Goal: Task Accomplishment & Management: Complete application form

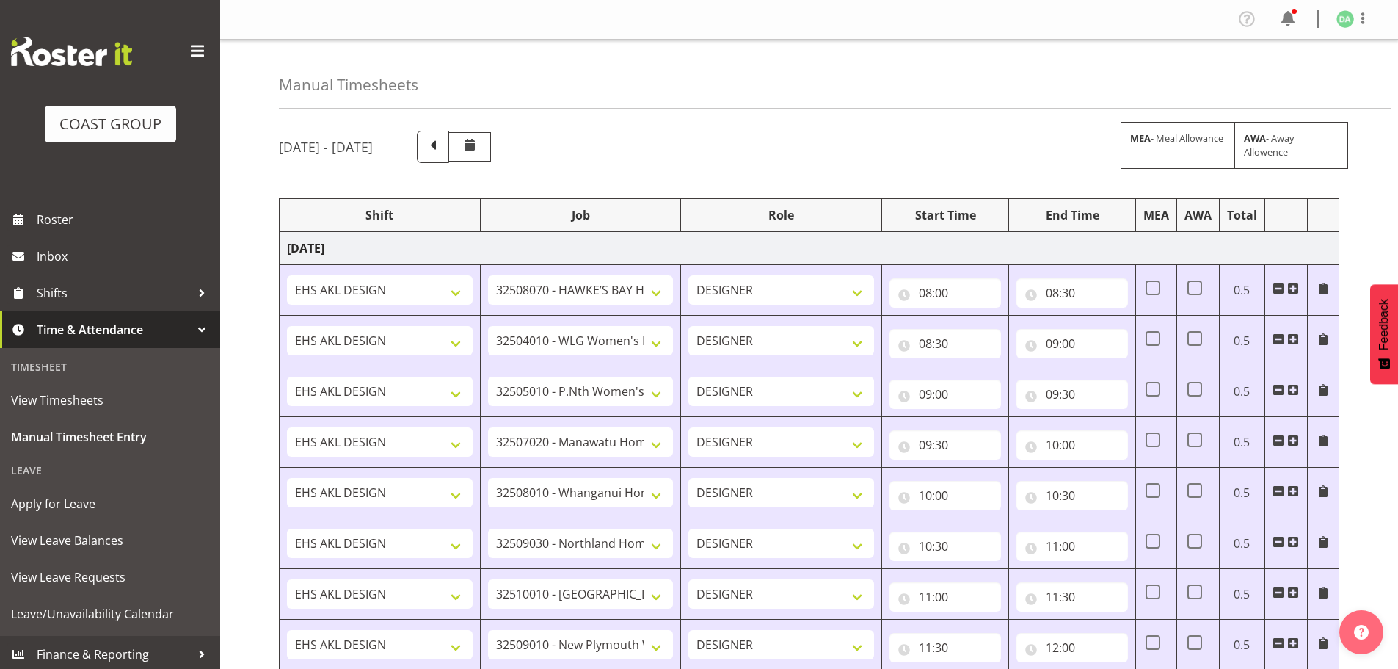
select select "9236"
select select "8457"
select select "8458"
select select "8727"
select select "8786"
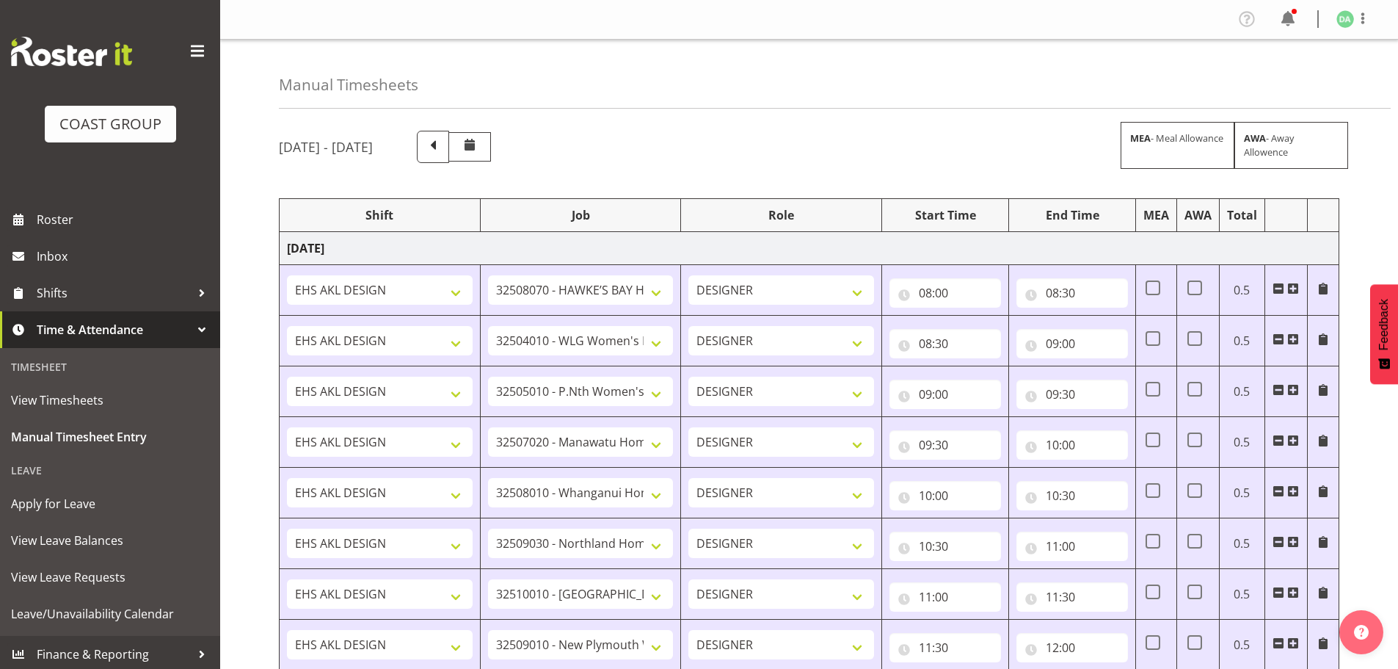
select select "9082"
select select "9023"
select select "8934"
select select "9735"
select select "8513"
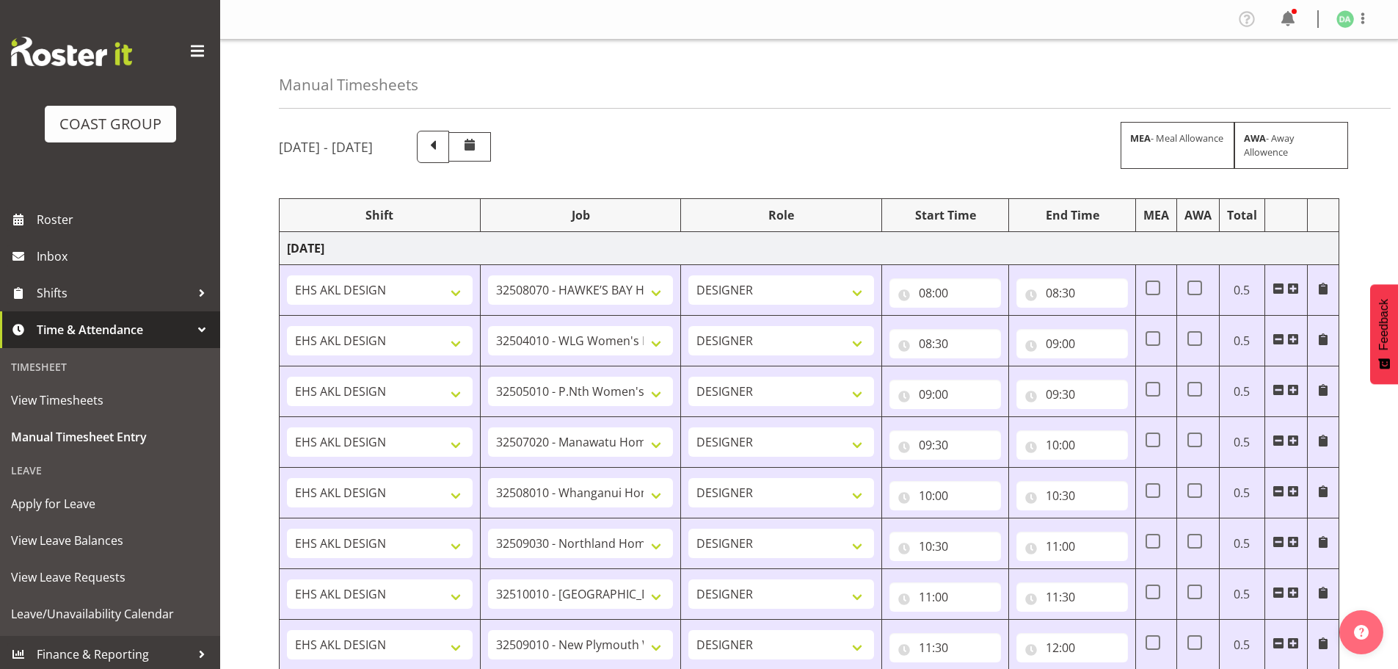
select select "10191"
select select "69"
select select "9410"
select select "8654"
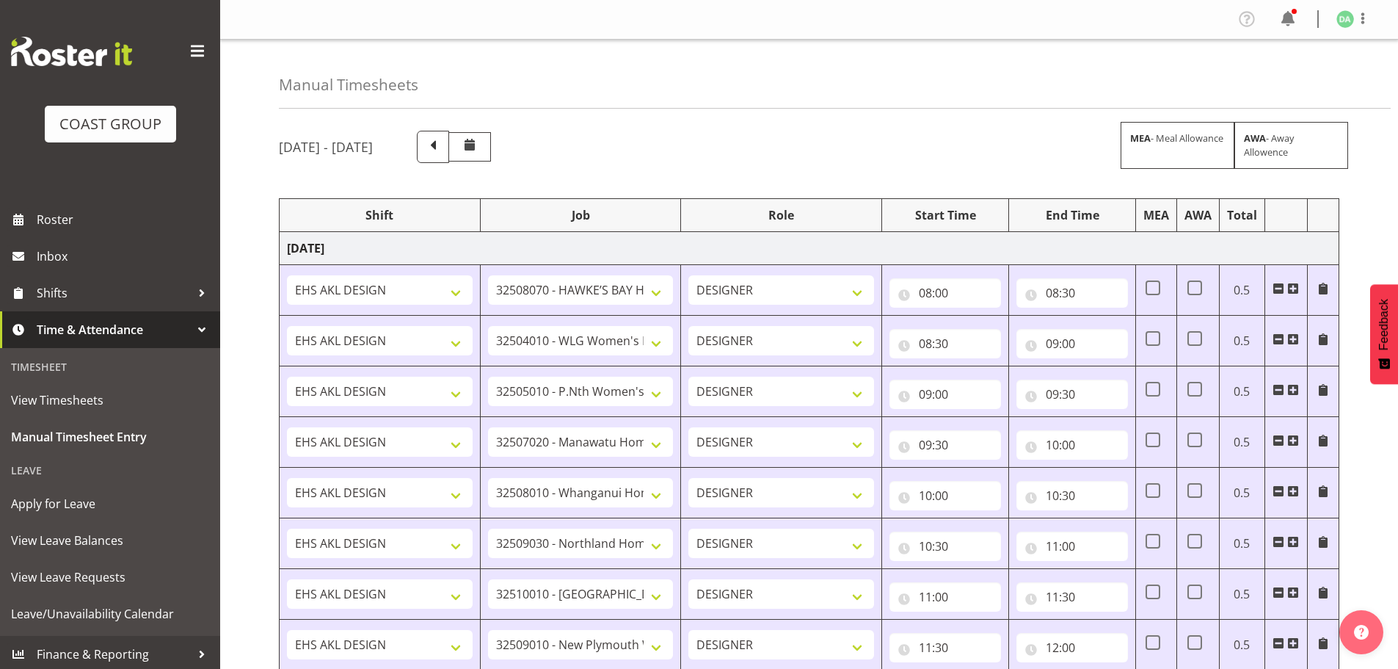
select select "9082"
select select "10417"
select select "9410"
select select "9239"
select select "69"
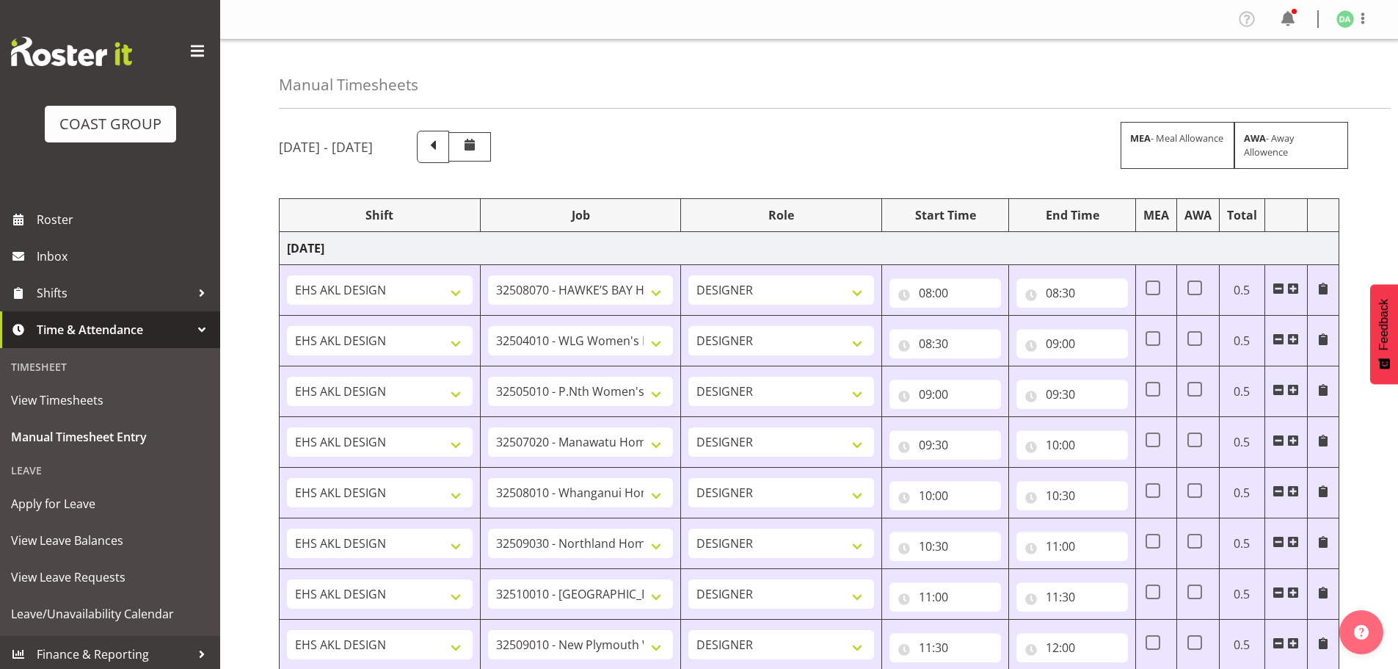
select select "38"
select select "9016"
select select "8934"
select select "9082"
select select "9630"
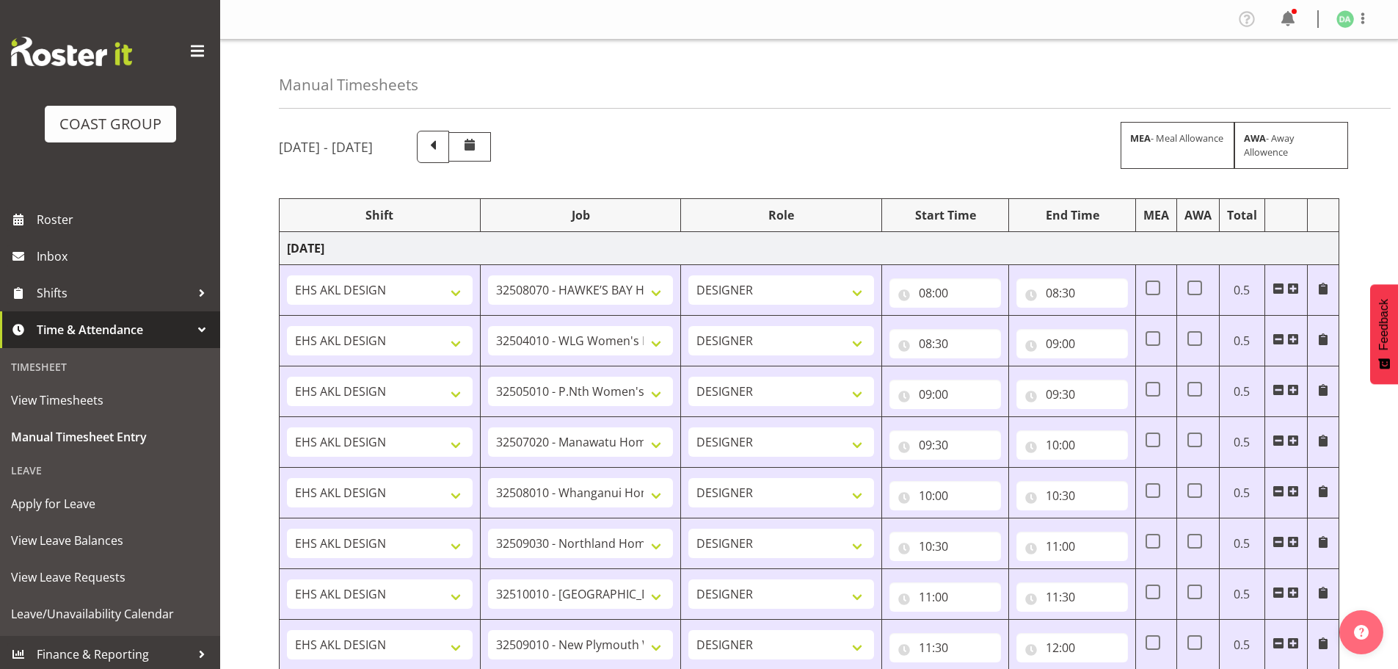
select select "8654"
select select "69"
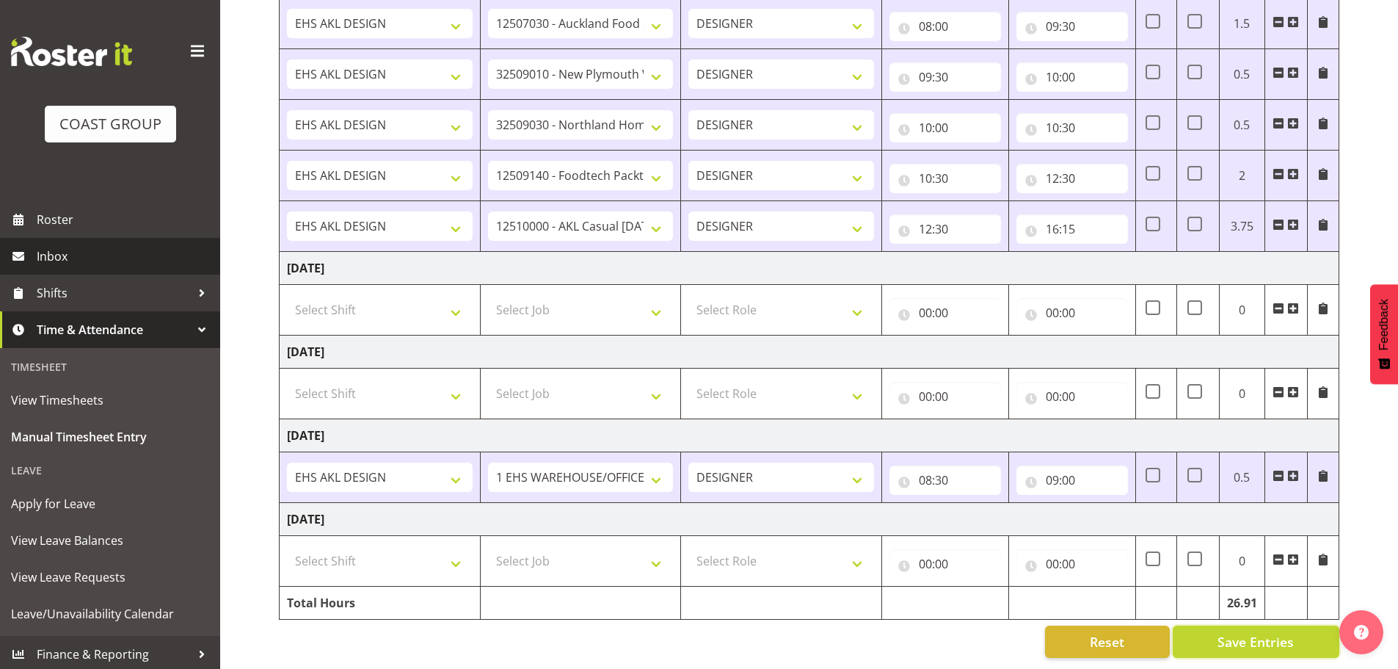
scroll to position [1356, 0]
click at [1294, 470] on span at bounding box center [1293, 476] width 12 height 12
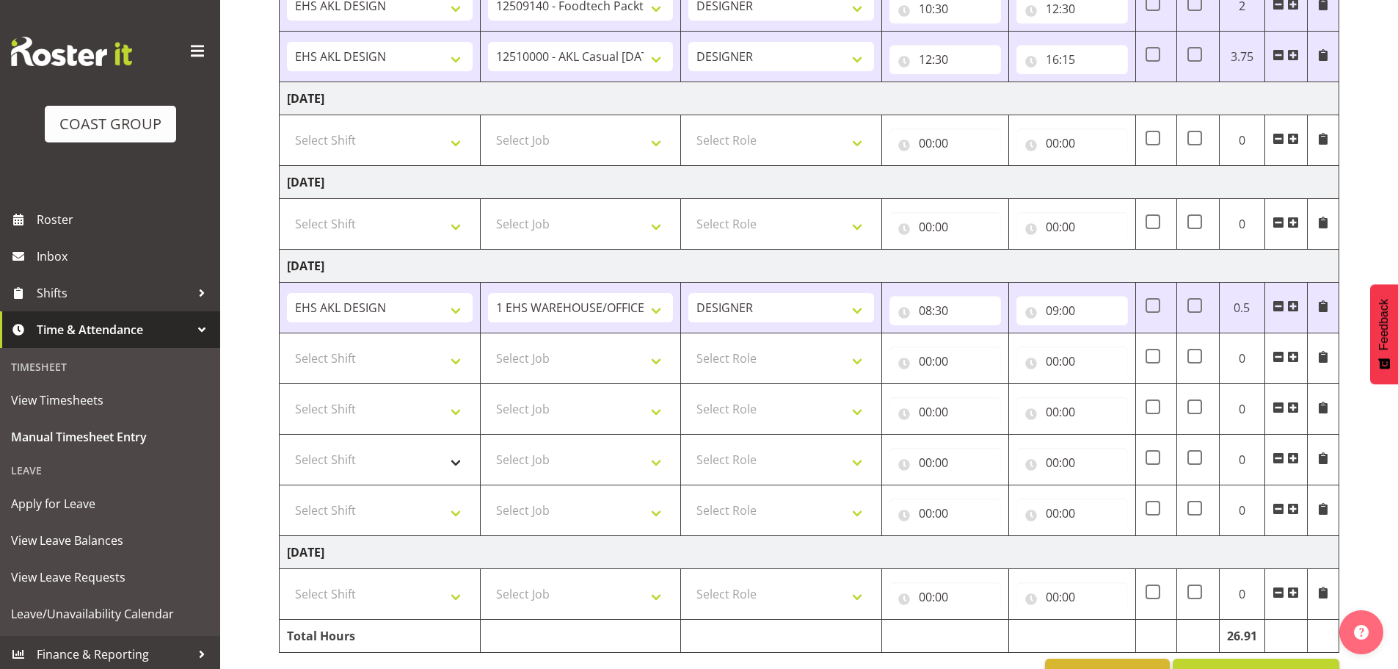
scroll to position [1559, 0]
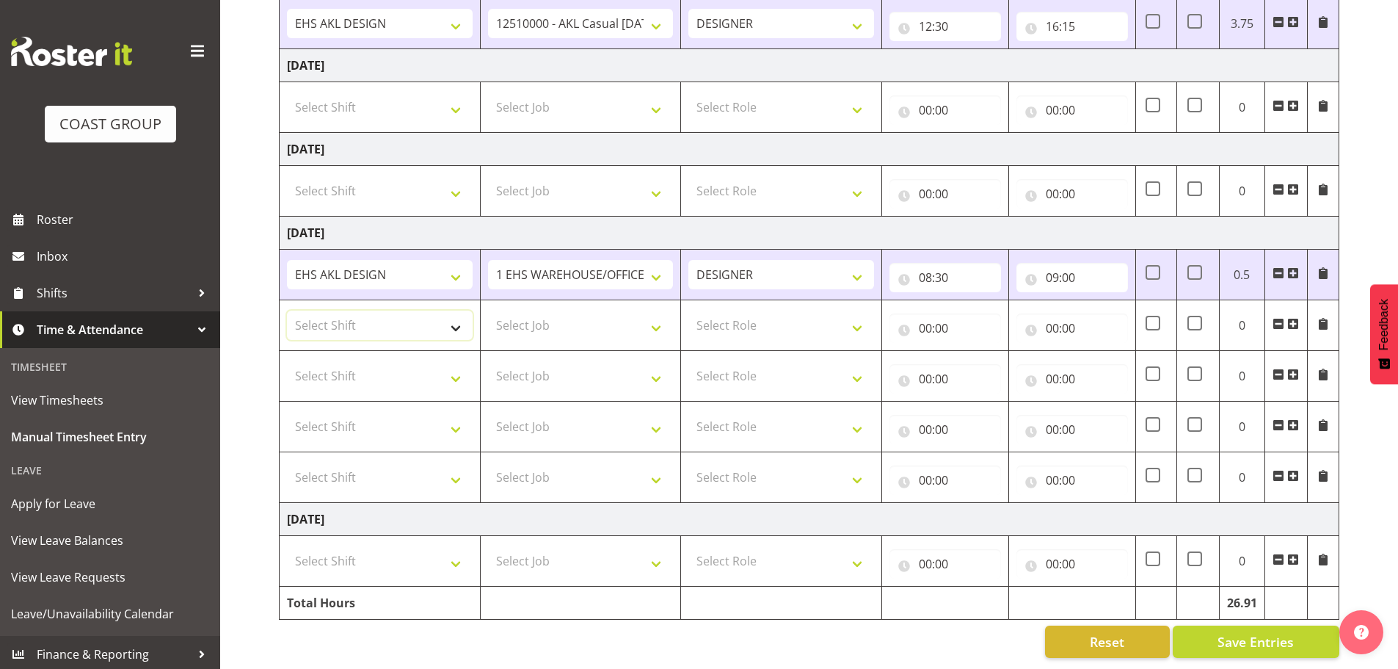
drag, startPoint x: 368, startPoint y: 313, endPoint x: 361, endPoint y: 327, distance: 15.8
click at [368, 313] on select "Select Shift EHS AKL DESIGN" at bounding box center [380, 324] width 186 height 29
select select "1321"
click at [287, 310] on select "Select Shift EHS AKL DESIGN" at bounding box center [380, 324] width 186 height 29
click at [531, 321] on select "Select Job 1 Carlton Events 1 [PERSON_NAME][GEOGRAPHIC_DATA] 1 [PERSON_NAME][GE…" at bounding box center [581, 324] width 186 height 29
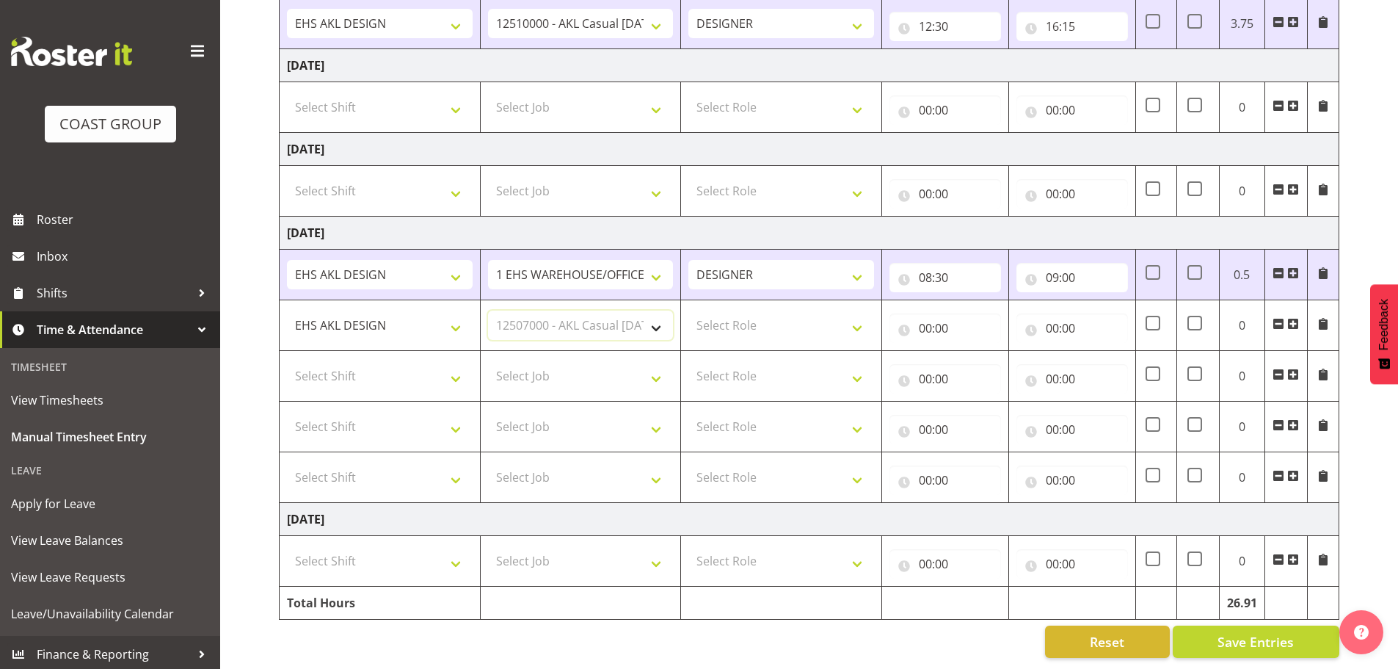
click at [488, 310] on select "Select Job 1 Carlton Events 1 [PERSON_NAME][GEOGRAPHIC_DATA] 1 [PERSON_NAME][GE…" at bounding box center [581, 324] width 186 height 29
click at [531, 321] on select "1 Carlton Events 1 [PERSON_NAME] 1 [PERSON_NAME][GEOGRAPHIC_DATA] 1 EHS WAREHOU…" at bounding box center [581, 324] width 186 height 29
select select "8654"
click at [488, 310] on select "1 Carlton Events 1 [PERSON_NAME] 1 [PERSON_NAME][GEOGRAPHIC_DATA] 1 EHS WAREHOU…" at bounding box center [581, 324] width 186 height 29
click at [756, 311] on select "Select Role DESIGNER Designer" at bounding box center [782, 324] width 186 height 29
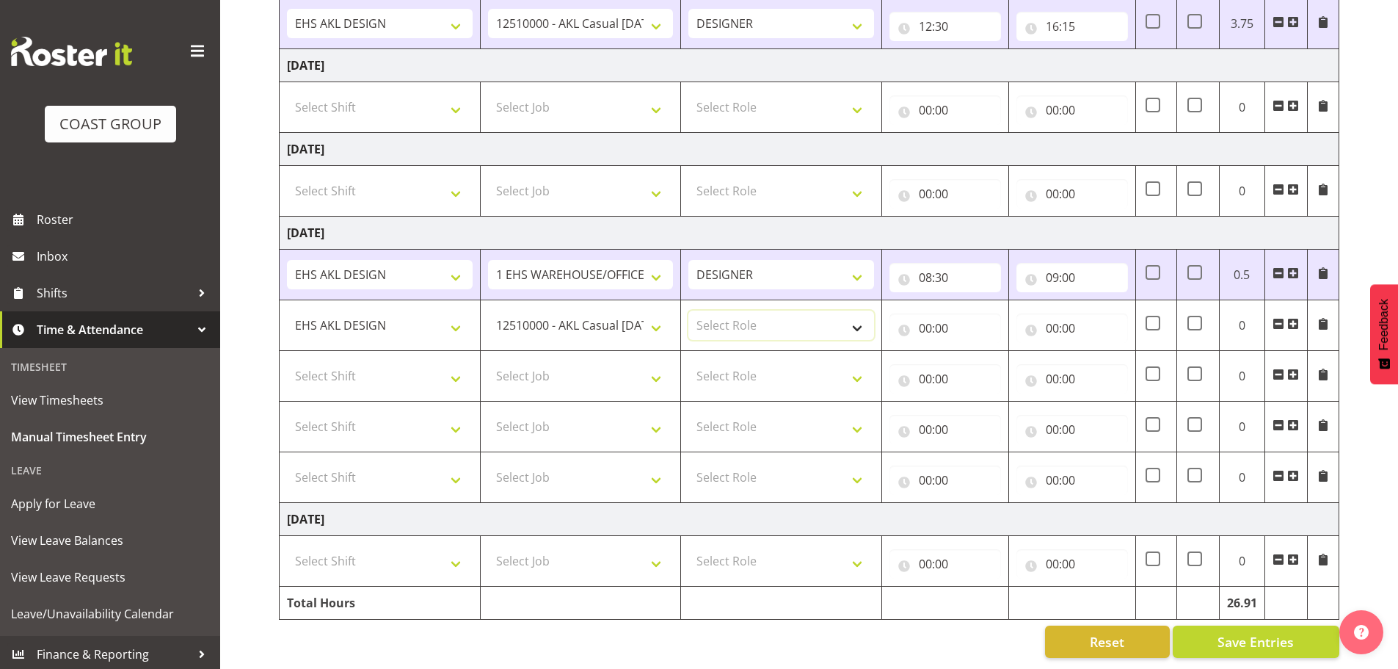
select select "215"
click at [689, 310] on select "Select Role DESIGNER Designer" at bounding box center [782, 324] width 186 height 29
click at [931, 313] on input "00:00" at bounding box center [946, 327] width 112 height 29
click at [989, 355] on select "00 01 02 03 04 05 06 07 08 09 10 11 12 13 14 15 16 17 18 19 20 21 22 23" at bounding box center [989, 366] width 33 height 29
select select "9"
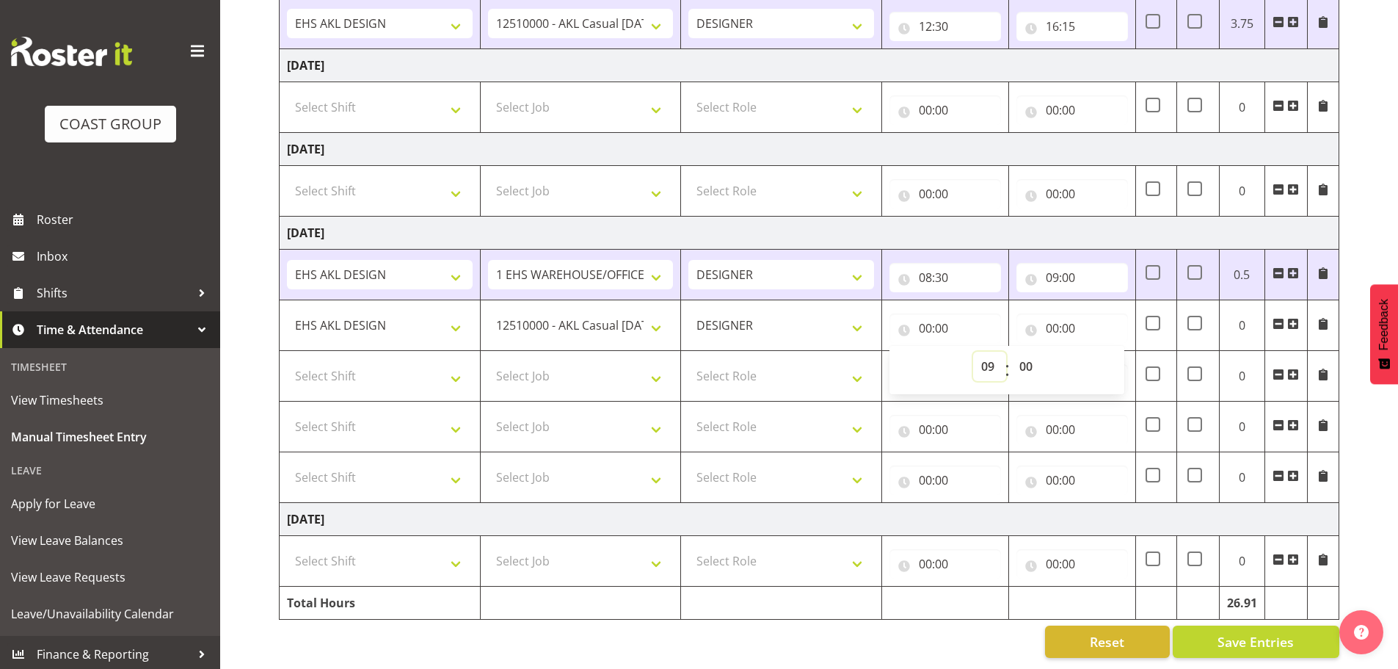
click at [973, 352] on select "00 01 02 03 04 05 06 07 08 09 10 11 12 13 14 15 16 17 18 19 20 21 22 23" at bounding box center [989, 366] width 33 height 29
type input "09:00"
click at [1071, 313] on input "00:00" at bounding box center [1073, 327] width 112 height 29
click at [1119, 356] on select "00 01 02 03 04 05 06 07 08 09 10 11 12 13 14 15 16 17 18 19 20 21 22 23" at bounding box center [1116, 366] width 33 height 29
select select "10"
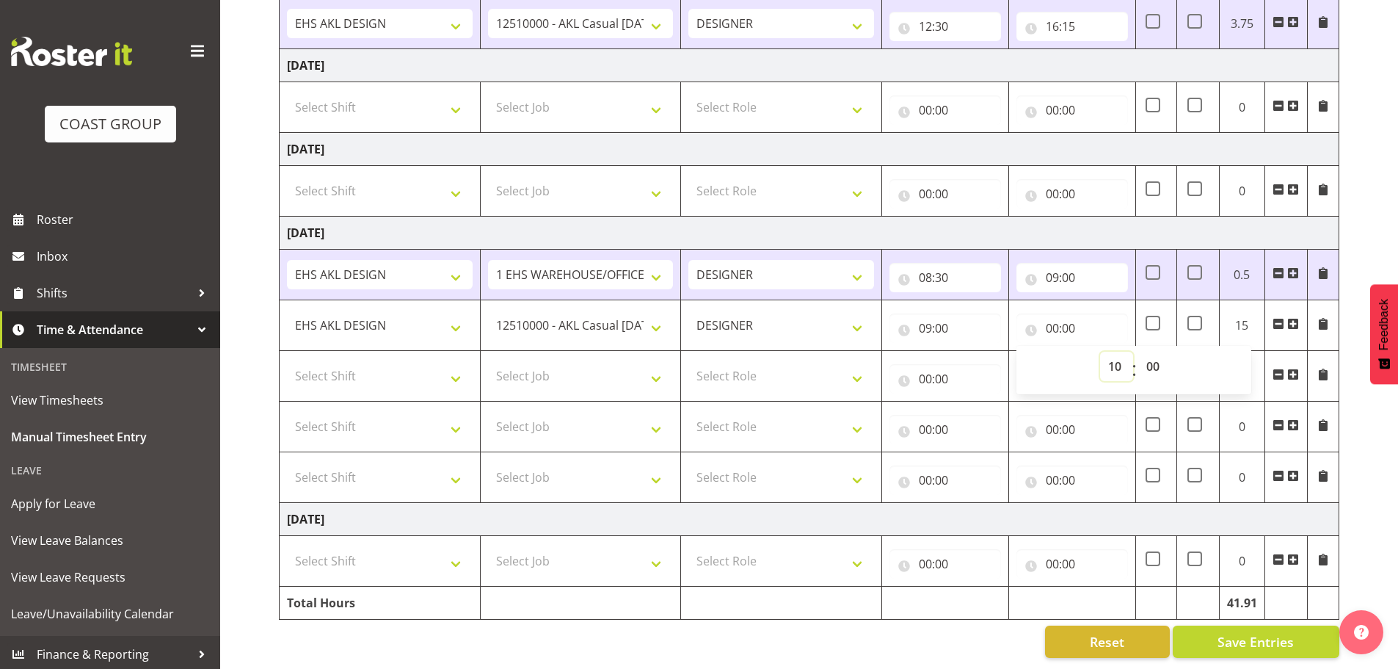
click at [1100, 352] on select "00 01 02 03 04 05 06 07 08 09 10 11 12 13 14 15 16 17 18 19 20 21 22 23" at bounding box center [1116, 366] width 33 height 29
type input "10:00"
click at [551, 373] on select "Select Job 1 Carlton Events 1 [PERSON_NAME][GEOGRAPHIC_DATA] 1 [PERSON_NAME][GE…" at bounding box center [581, 375] width 186 height 29
select select "9140"
click at [488, 361] on select "Select Job 1 Carlton Events 1 [PERSON_NAME][GEOGRAPHIC_DATA] 1 [PERSON_NAME][GE…" at bounding box center [581, 375] width 186 height 29
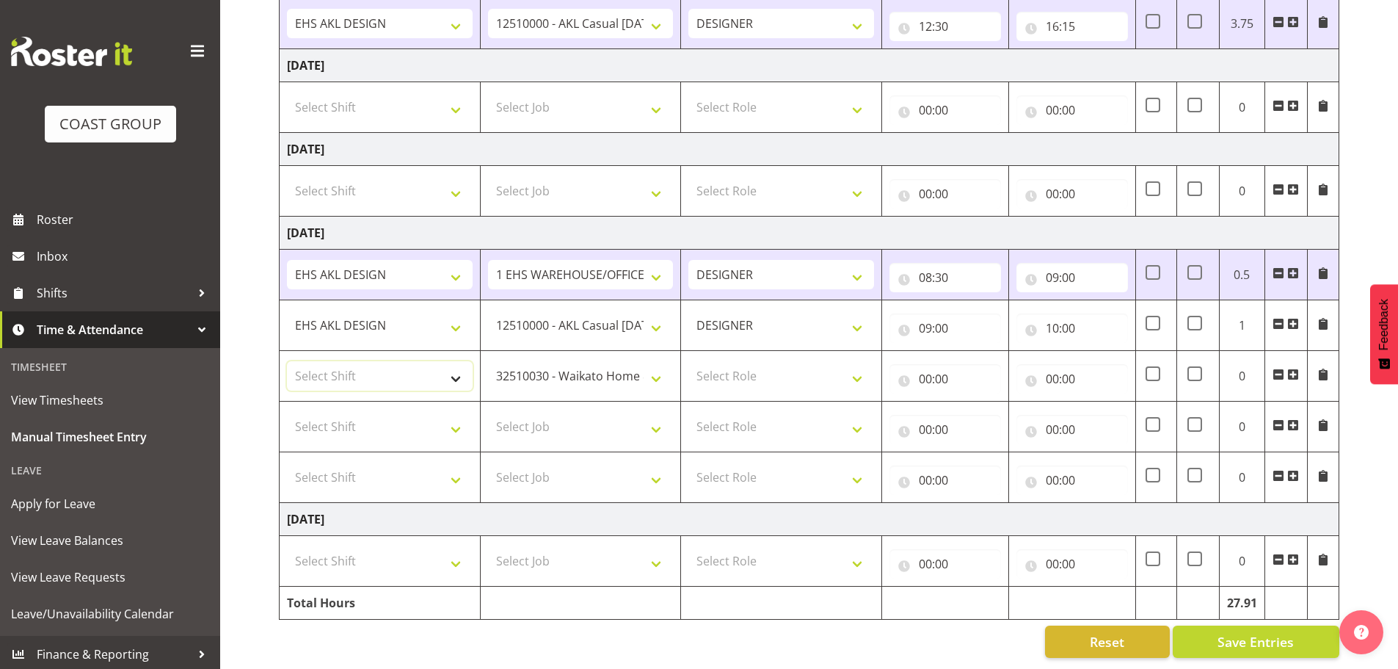
click at [330, 379] on select "Select Shift EHS AKL DESIGN" at bounding box center [380, 375] width 186 height 29
select select "1321"
click at [287, 361] on select "Select Shift EHS AKL DESIGN" at bounding box center [380, 375] width 186 height 29
click at [735, 377] on select "Select Role DESIGNER Designer" at bounding box center [782, 375] width 186 height 29
select select "215"
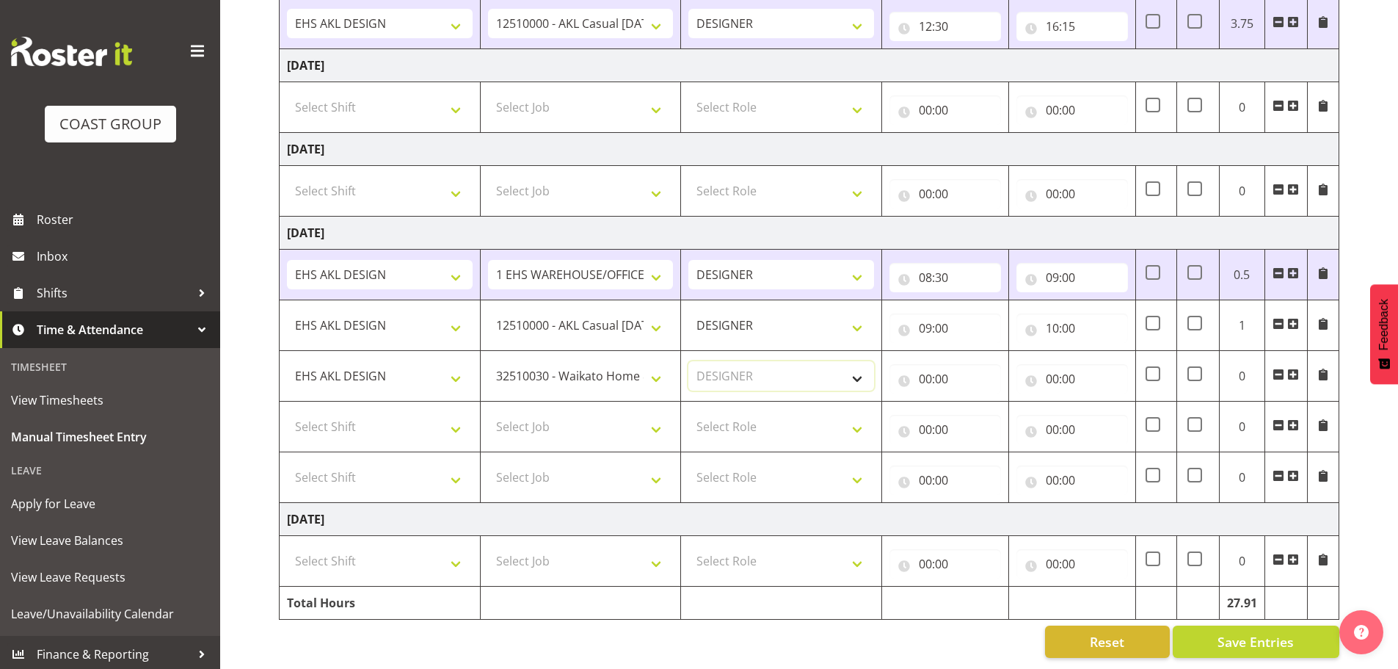
click at [689, 361] on select "Select Role DESIGNER Designer" at bounding box center [782, 375] width 186 height 29
click at [940, 379] on input "00:00" at bounding box center [946, 378] width 112 height 29
drag, startPoint x: 972, startPoint y: 404, endPoint x: 991, endPoint y: 397, distance: 20.2
click at [973, 404] on select "00 01 02 03 04 05 06 07 08 09 10 11 12 13 14 15 16 17 18 19 20 21 22 23" at bounding box center [989, 416] width 33 height 29
select select "10"
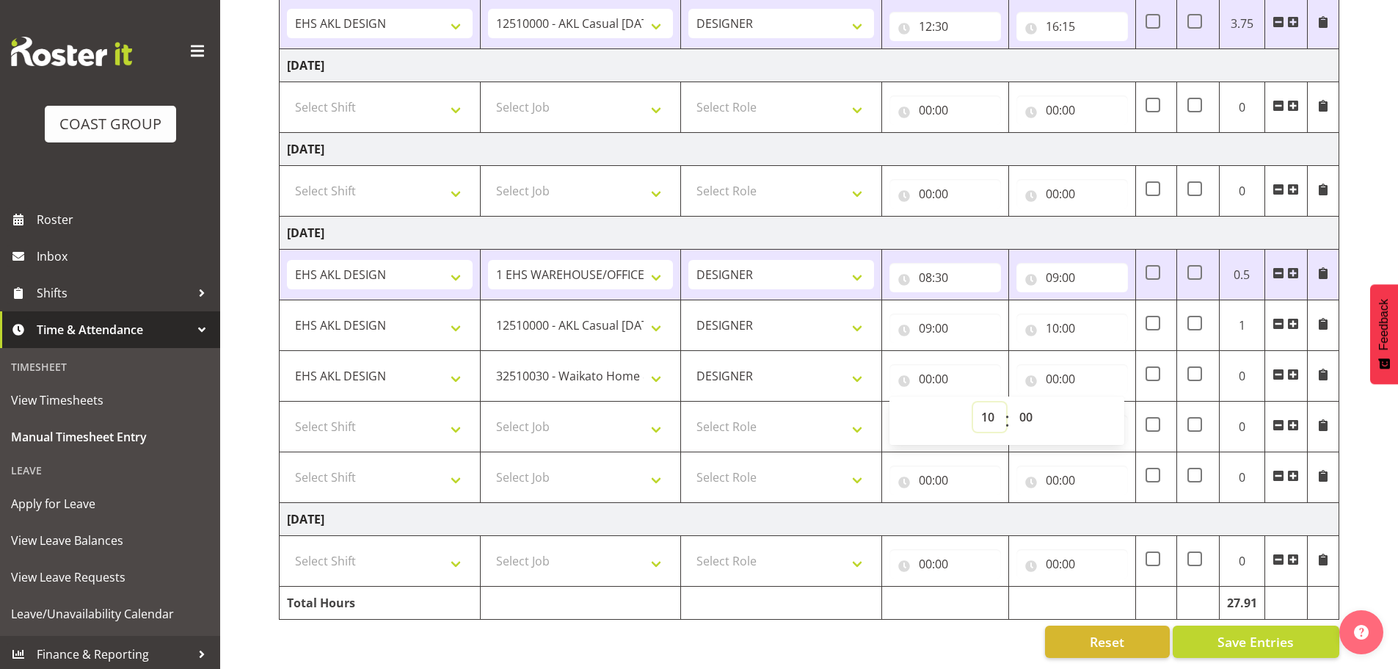
click at [973, 402] on select "00 01 02 03 04 05 06 07 08 09 10 11 12 13 14 15 16 17 18 19 20 21 22 23" at bounding box center [989, 416] width 33 height 29
type input "10:00"
click at [1058, 364] on input "00:00" at bounding box center [1073, 378] width 112 height 29
drag, startPoint x: 1114, startPoint y: 413, endPoint x: 1117, endPoint y: 404, distance: 8.6
click at [1114, 413] on select "00 01 02 03 04 05 06 07 08 09 10 11 12 13 14 15 16 17 18 19 20 21 22 23" at bounding box center [1116, 416] width 33 height 29
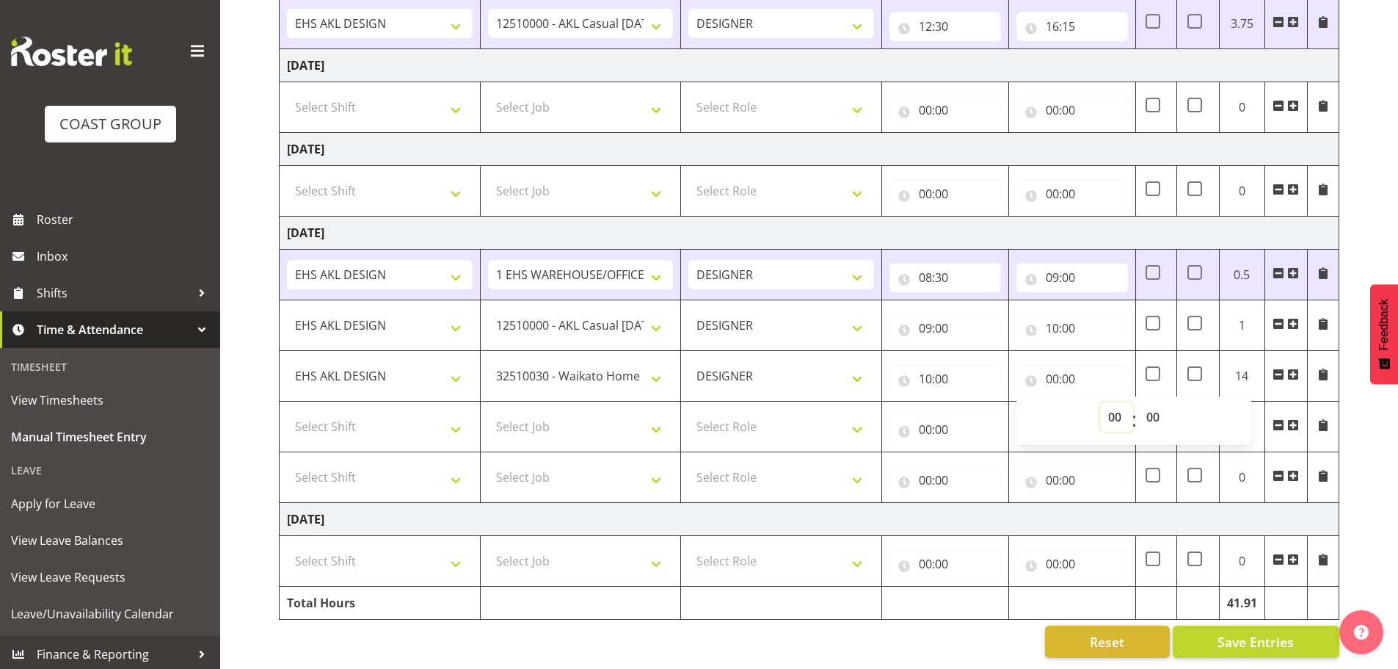
select select "11"
click at [1100, 402] on select "00 01 02 03 04 05 06 07 08 09 10 11 12 13 14 15 16 17 18 19 20 21 22 23" at bounding box center [1116, 416] width 33 height 29
type input "11:00"
click at [1108, 402] on select "00 01 02 03 04 05 06 07 08 09 10 11 12 13 14 15 16 17 18 19 20 21 22 23" at bounding box center [1116, 416] width 33 height 29
select select "12"
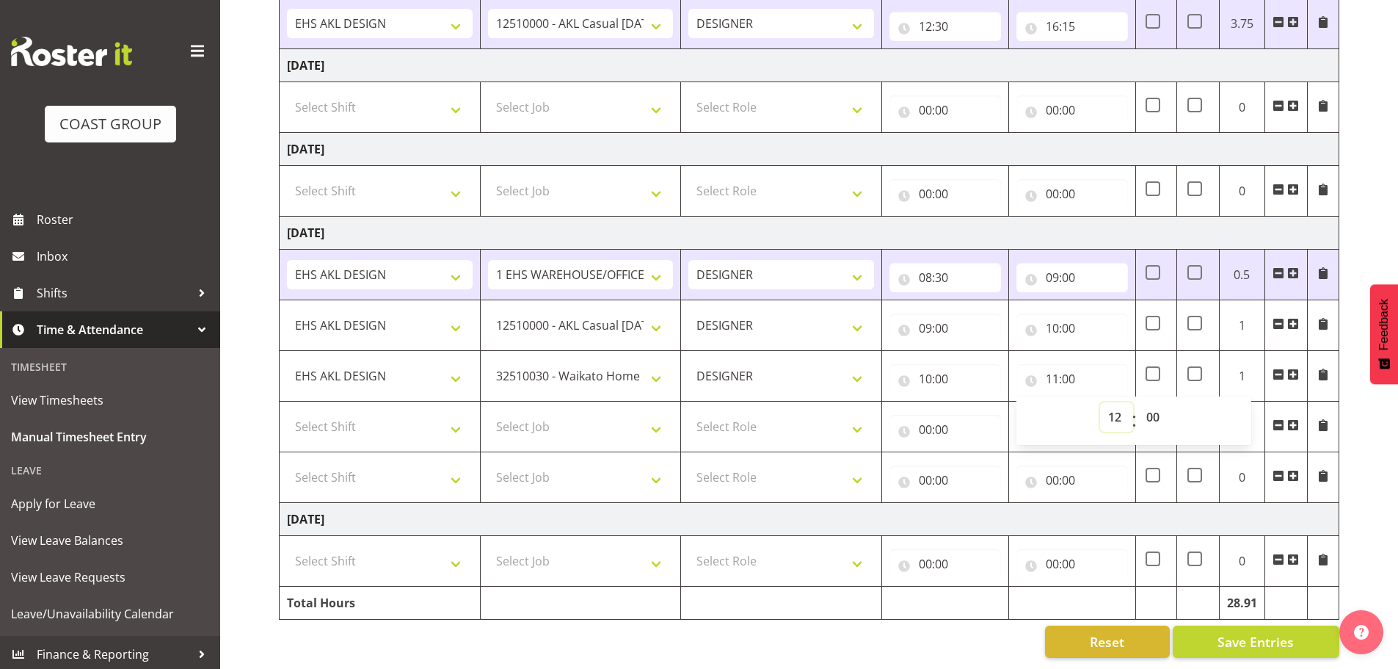
click at [1100, 402] on select "00 01 02 03 04 05 06 07 08 09 10 11 12 13 14 15 16 17 18 19 20 21 22 23" at bounding box center [1116, 416] width 33 height 29
type input "12:00"
click at [414, 412] on select "Select Shift EHS AKL DESIGN" at bounding box center [380, 426] width 186 height 29
select select "1321"
click at [287, 412] on select "Select Shift EHS AKL DESIGN" at bounding box center [380, 426] width 186 height 29
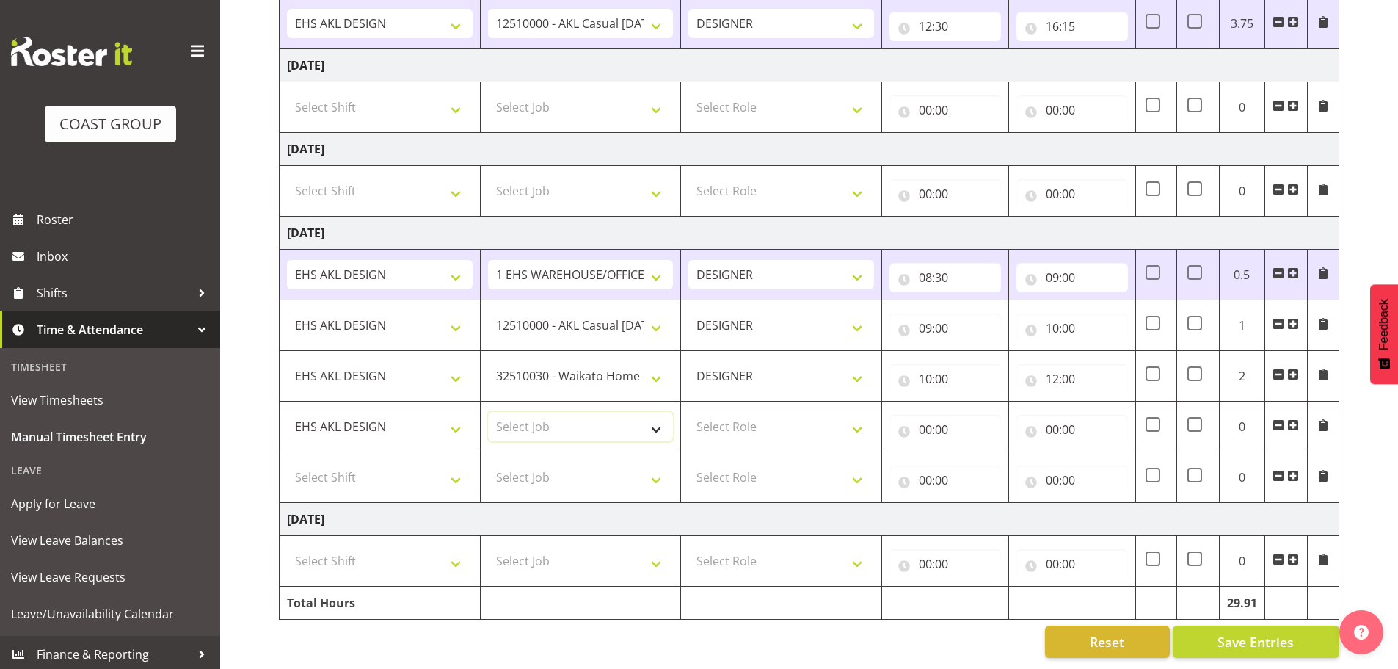
click at [530, 412] on select "Select Job 1 Carlton Events 1 [PERSON_NAME][GEOGRAPHIC_DATA] 1 [PERSON_NAME][GE…" at bounding box center [581, 426] width 186 height 29
select select "9735"
click at [488, 412] on select "Select Job 1 Carlton Events 1 [PERSON_NAME][GEOGRAPHIC_DATA] 1 [PERSON_NAME][GE…" at bounding box center [581, 426] width 186 height 29
click at [844, 418] on select "Select Role DESIGNER Designer" at bounding box center [782, 426] width 186 height 29
select select "215"
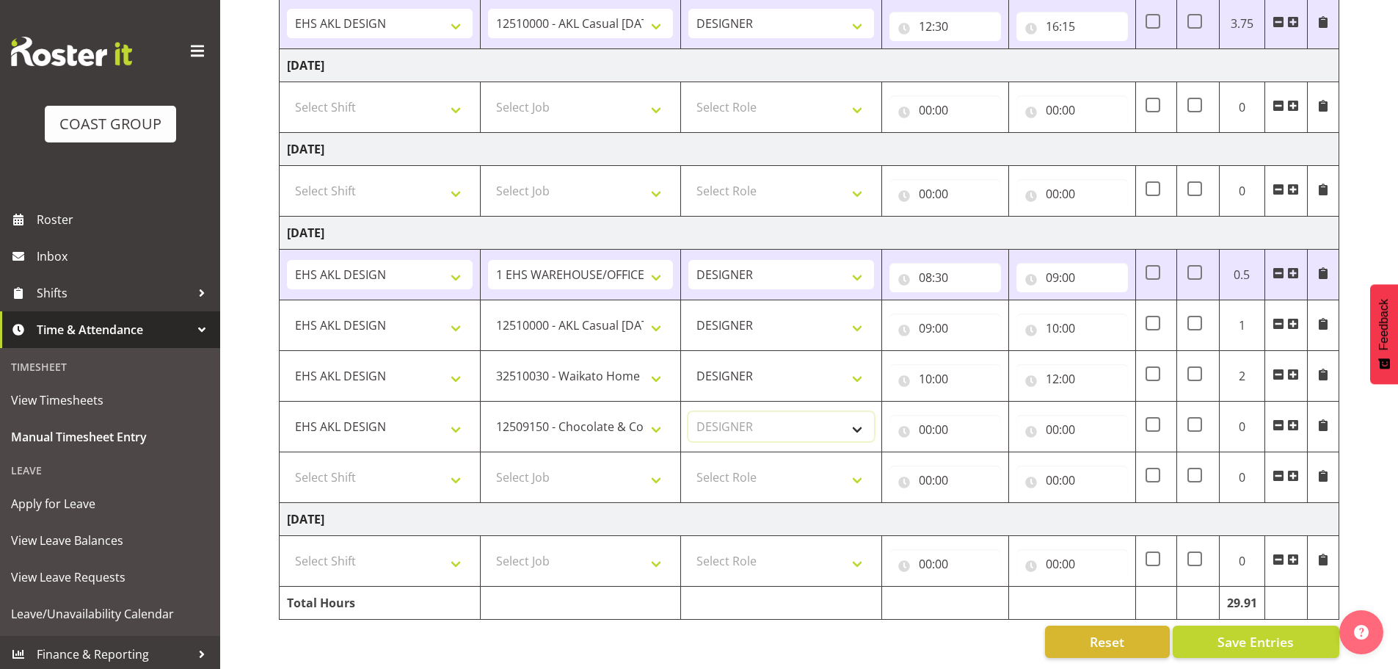
click at [689, 412] on select "Select Role DESIGNER Designer" at bounding box center [782, 426] width 186 height 29
click at [932, 422] on input "00:00" at bounding box center [946, 429] width 112 height 29
click at [978, 454] on select "00 01 02 03 04 05 06 07 08 09 10 11 12 13 14 15 16 17 18 19 20 21 22 23" at bounding box center [989, 467] width 33 height 29
select select "12"
click at [973, 453] on select "00 01 02 03 04 05 06 07 08 09 10 11 12 13 14 15 16 17 18 19 20 21 22 23" at bounding box center [989, 467] width 33 height 29
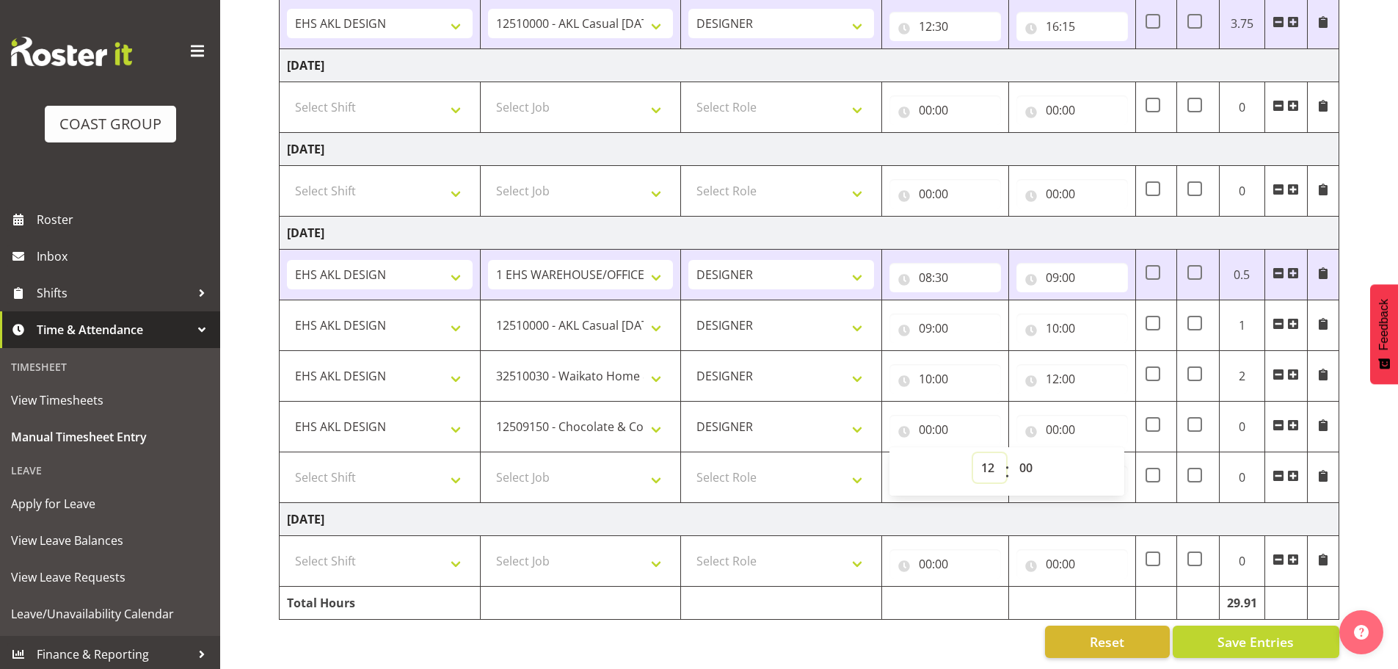
type input "12:00"
click at [1064, 421] on input "00:00" at bounding box center [1073, 429] width 112 height 29
click at [1111, 453] on select "00 01 02 03 04 05 06 07 08 09 10 11 12 13 14 15 16 17 18 19 20 21 22 23" at bounding box center [1116, 467] width 33 height 29
select select "13"
click at [1100, 453] on select "00 01 02 03 04 05 06 07 08 09 10 11 12 13 14 15 16 17 18 19 20 21 22 23" at bounding box center [1116, 467] width 33 height 29
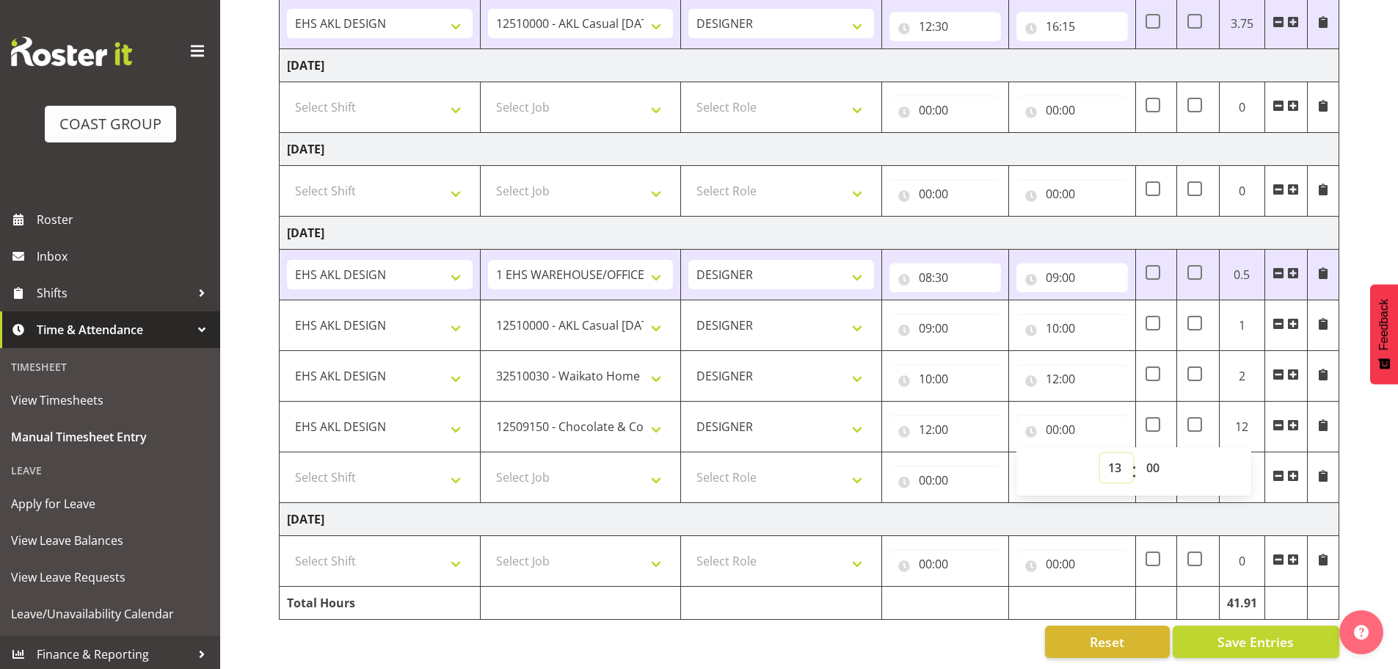
type input "13:00"
click at [589, 462] on select "Select Job 1 Carlton Events 1 [PERSON_NAME][GEOGRAPHIC_DATA] 1 [PERSON_NAME][GE…" at bounding box center [581, 476] width 186 height 29
select select "9358"
click at [488, 462] on select "Select Job 1 Carlton Events 1 [PERSON_NAME][GEOGRAPHIC_DATA] 1 [PERSON_NAME][GE…" at bounding box center [581, 476] width 186 height 29
click at [446, 465] on select "Select Shift EHS AKL DESIGN" at bounding box center [380, 476] width 186 height 29
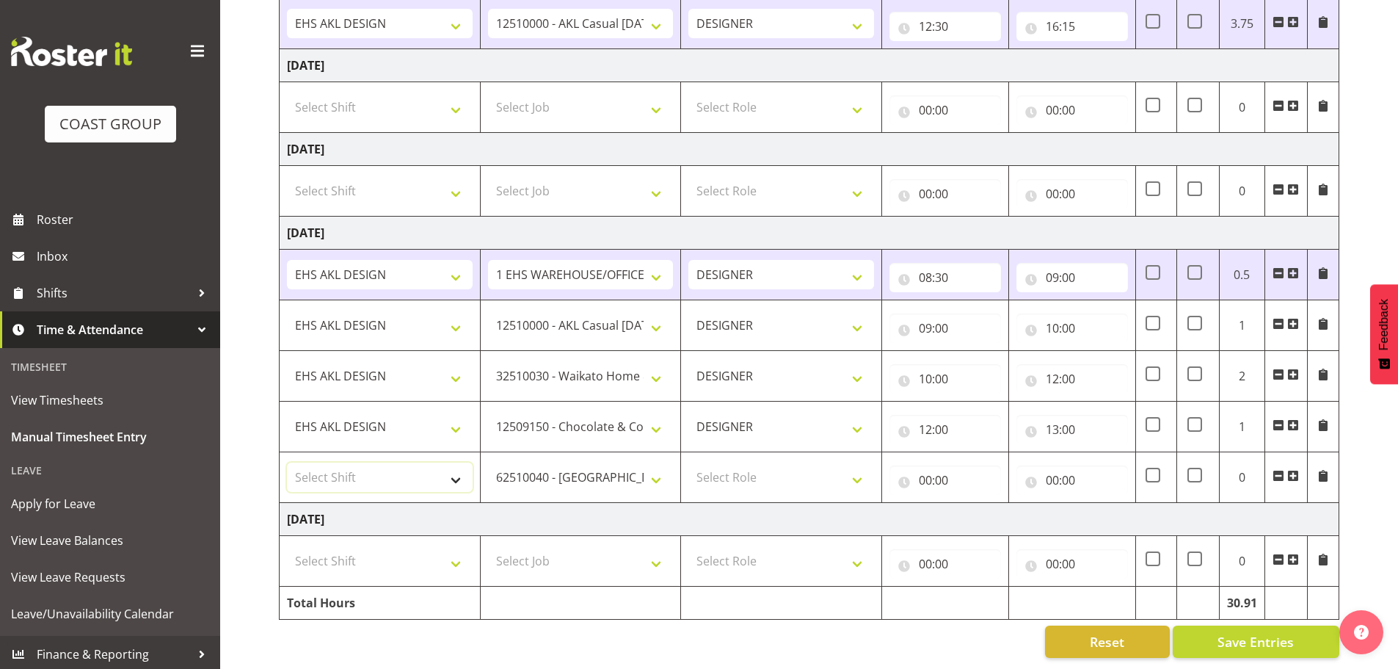
select select "1321"
click at [287, 462] on select "Select Shift EHS AKL DESIGN" at bounding box center [380, 476] width 186 height 29
click at [758, 483] on td "Select Role DESIGNER Designer" at bounding box center [781, 477] width 201 height 51
click at [804, 474] on select "Select Role DESIGNER Designer" at bounding box center [782, 476] width 186 height 29
select select "215"
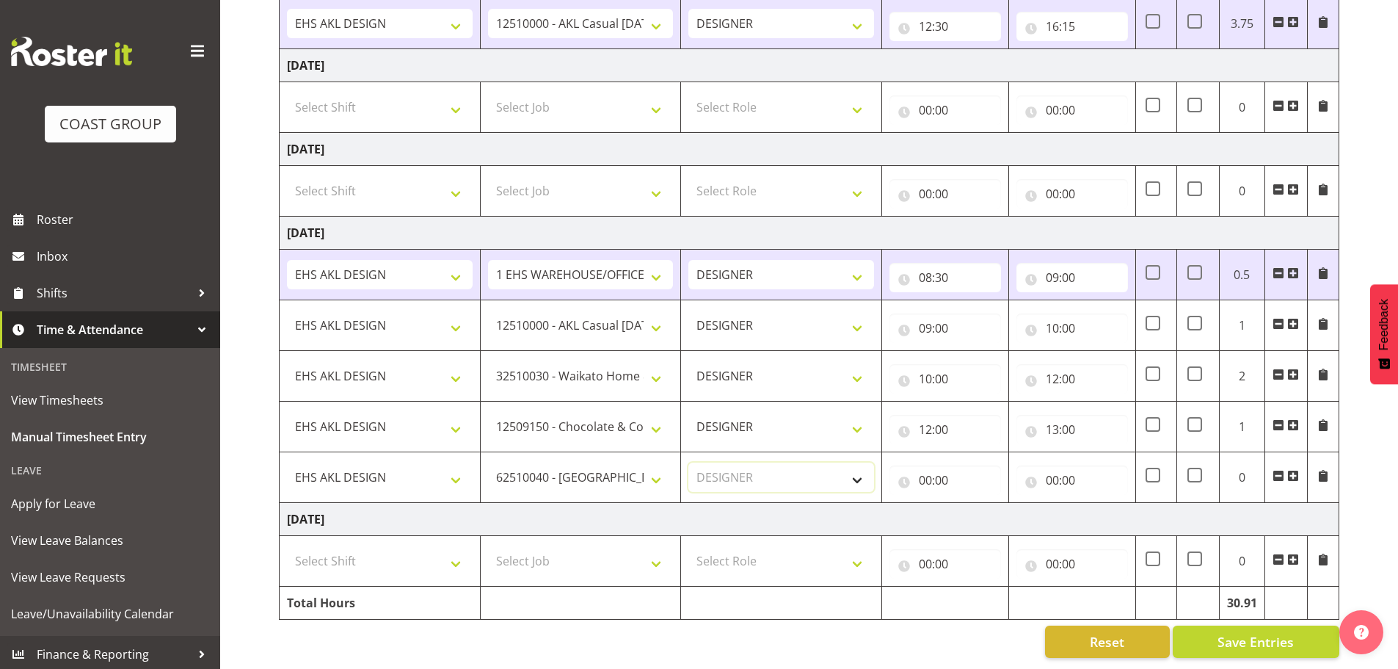
click at [689, 462] on select "Select Role DESIGNER Designer" at bounding box center [782, 476] width 186 height 29
click at [962, 466] on input "00:00" at bounding box center [946, 479] width 112 height 29
click at [985, 504] on select "00 01 02 03 04 05 06 07 08 09 10 11 12 13 14 15 16 17 18 19 20 21 22 23" at bounding box center [989, 518] width 33 height 29
select select "13"
click at [973, 504] on select "00 01 02 03 04 05 06 07 08 09 10 11 12 13 14 15 16 17 18 19 20 21 22 23" at bounding box center [989, 518] width 33 height 29
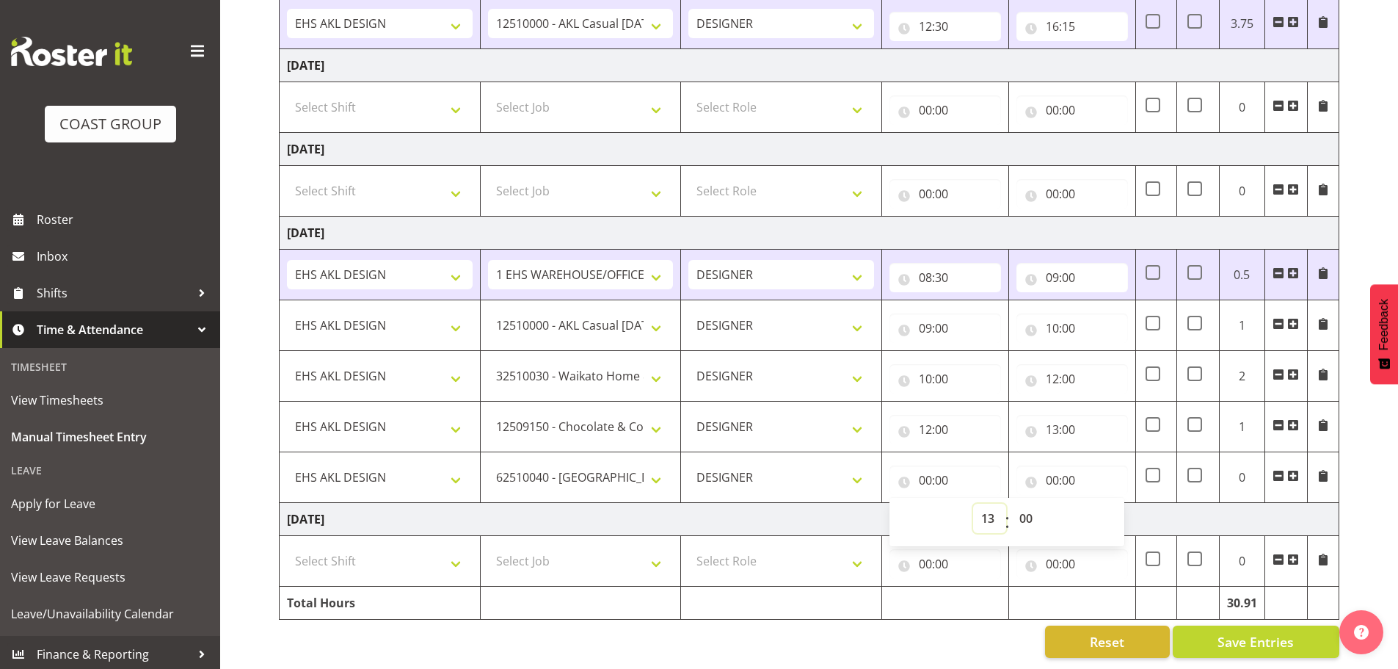
type input "13:00"
click at [1063, 471] on input "00:00" at bounding box center [1073, 479] width 112 height 29
drag, startPoint x: 1109, startPoint y: 504, endPoint x: 1116, endPoint y: 493, distance: 13.5
click at [1110, 504] on select "00 01 02 03 04 05 06 07 08 09 10 11 12 13 14 15 16 17 18 19 20 21 22 23" at bounding box center [1116, 518] width 33 height 29
select select "14"
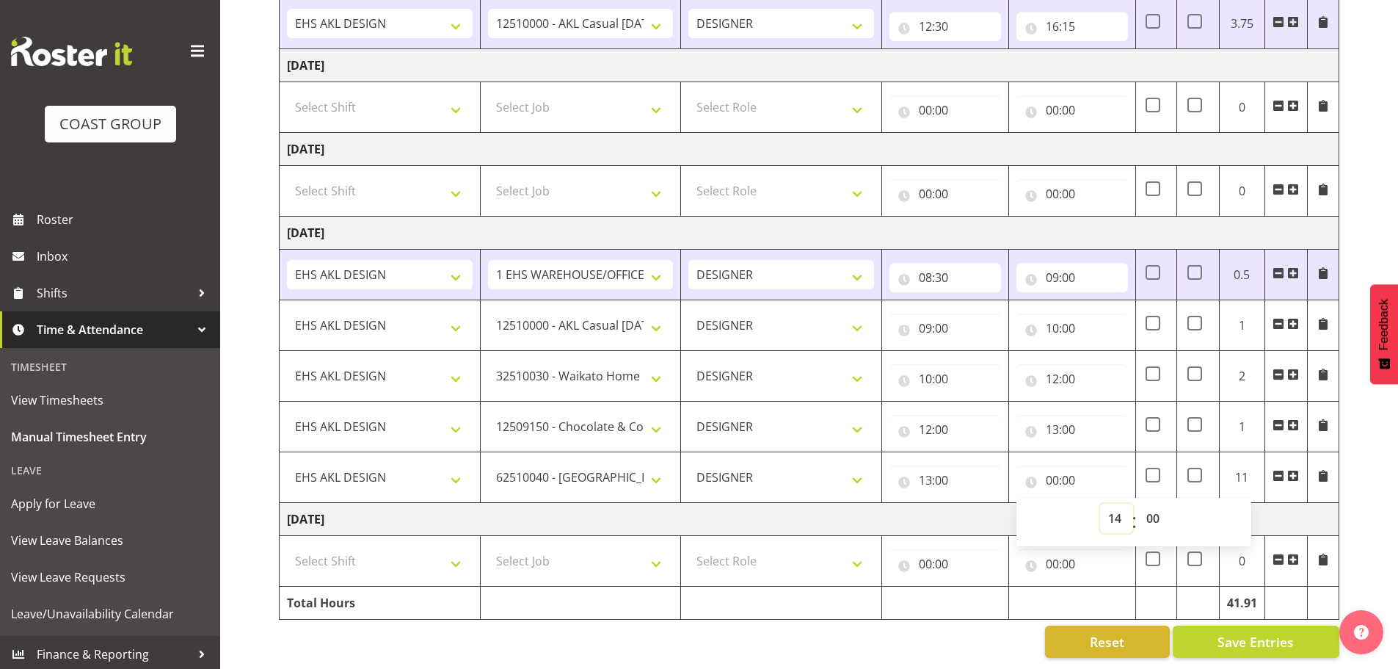
click at [1100, 504] on select "00 01 02 03 04 05 06 07 08 09 10 11 12 13 14 15 16 17 18 19 20 21 22 23" at bounding box center [1116, 518] width 33 height 29
type input "14:00"
click at [1293, 470] on span at bounding box center [1293, 476] width 12 height 12
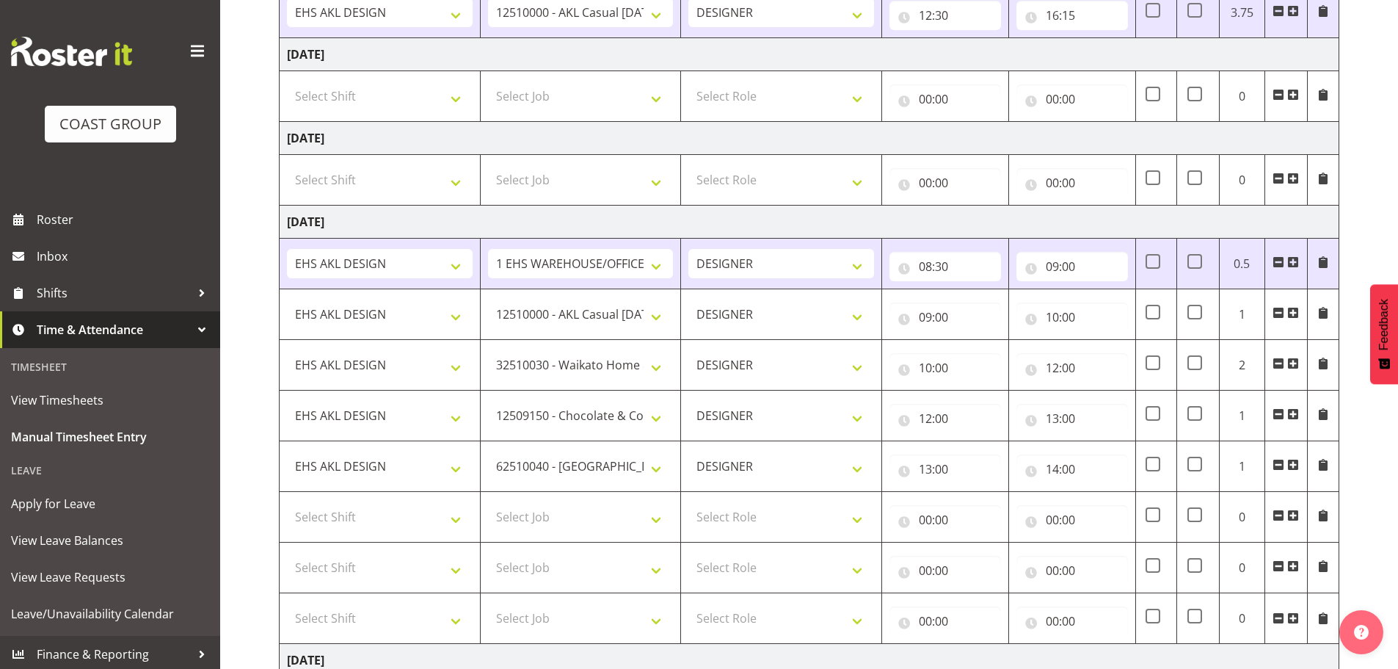
click at [1293, 466] on span at bounding box center [1293, 465] width 12 height 12
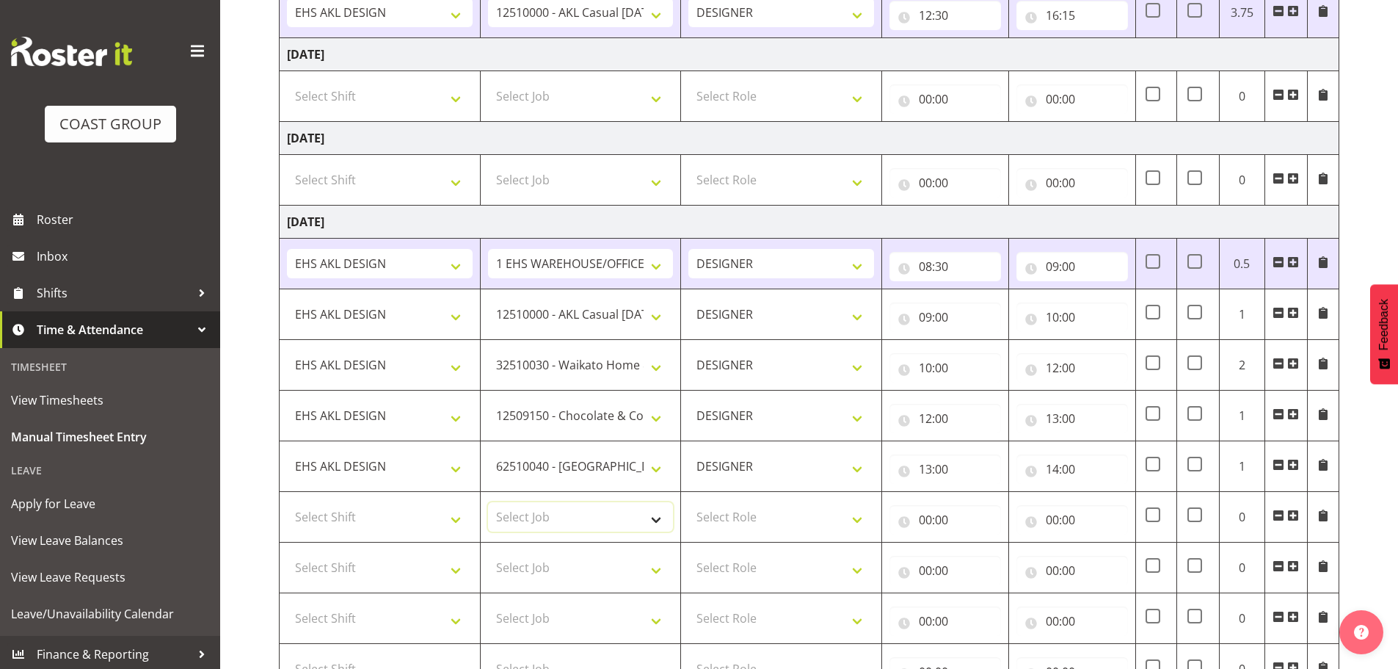
click at [576, 513] on select "Select Job 1 Carlton Events 1 [PERSON_NAME][GEOGRAPHIC_DATA] 1 [PERSON_NAME][GE…" at bounding box center [581, 516] width 186 height 29
select select "9168"
click at [488, 502] on select "Select Job 1 Carlton Events 1 [PERSON_NAME][GEOGRAPHIC_DATA] 1 [PERSON_NAME][GE…" at bounding box center [581, 516] width 186 height 29
click at [398, 531] on select "Select Shift EHS AKL DESIGN" at bounding box center [380, 516] width 186 height 29
select select "1321"
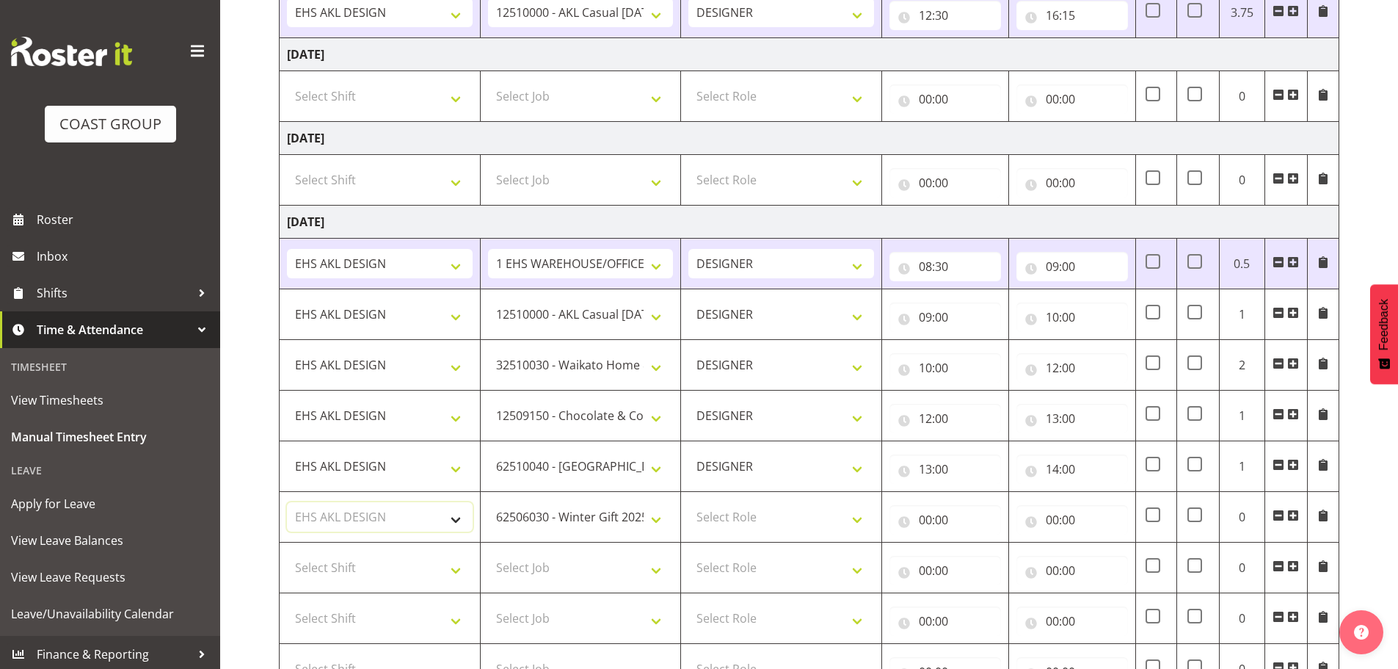
click at [287, 502] on select "Select Shift EHS AKL DESIGN" at bounding box center [380, 516] width 186 height 29
click at [746, 513] on select "Select Role DESIGNER Designer" at bounding box center [782, 516] width 186 height 29
select select "215"
click at [689, 502] on select "Select Role DESIGNER Designer" at bounding box center [782, 516] width 186 height 29
click at [898, 526] on input "00:00" at bounding box center [946, 519] width 112 height 29
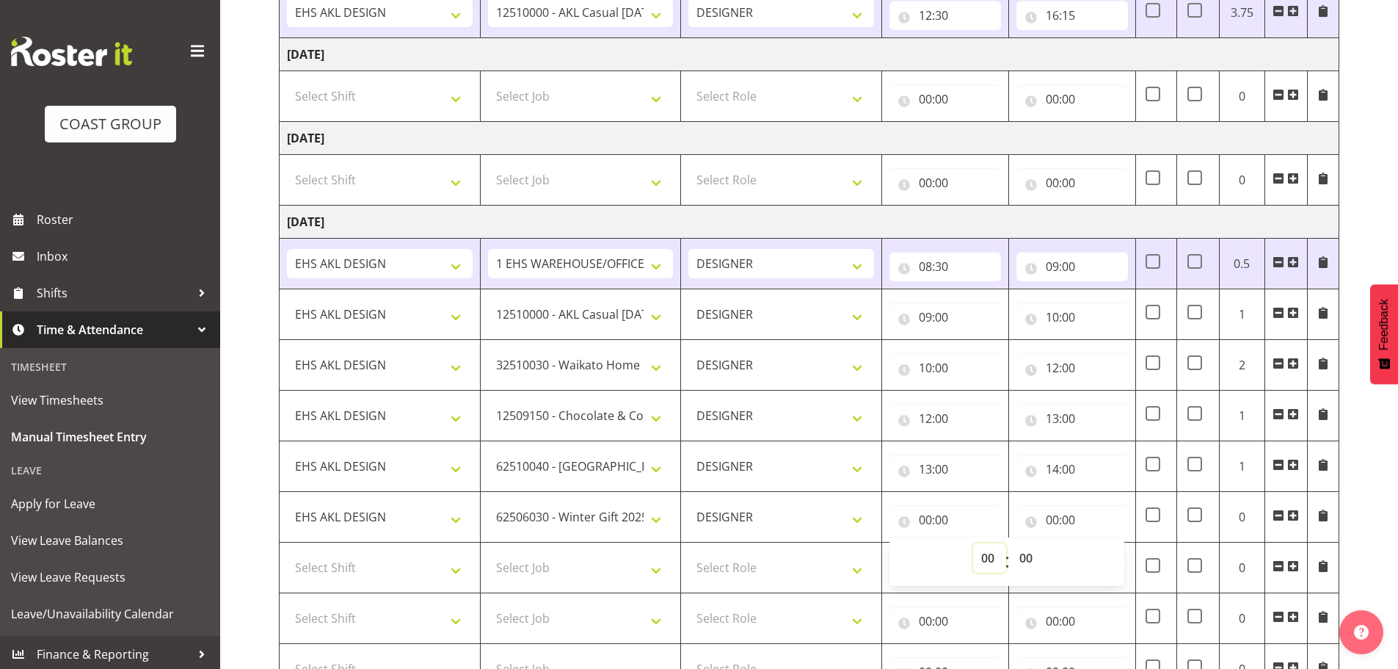
click at [987, 547] on select "00 01 02 03 04 05 06 07 08 09 10 11 12 13 14 15 16 17 18 19 20 21 22 23" at bounding box center [989, 557] width 33 height 29
select select "14"
click at [973, 543] on select "00 01 02 03 04 05 06 07 08 09 10 11 12 13 14 15 16 17 18 19 20 21 22 23" at bounding box center [989, 557] width 33 height 29
type input "14:00"
click at [1057, 518] on input "00:00" at bounding box center [1073, 519] width 112 height 29
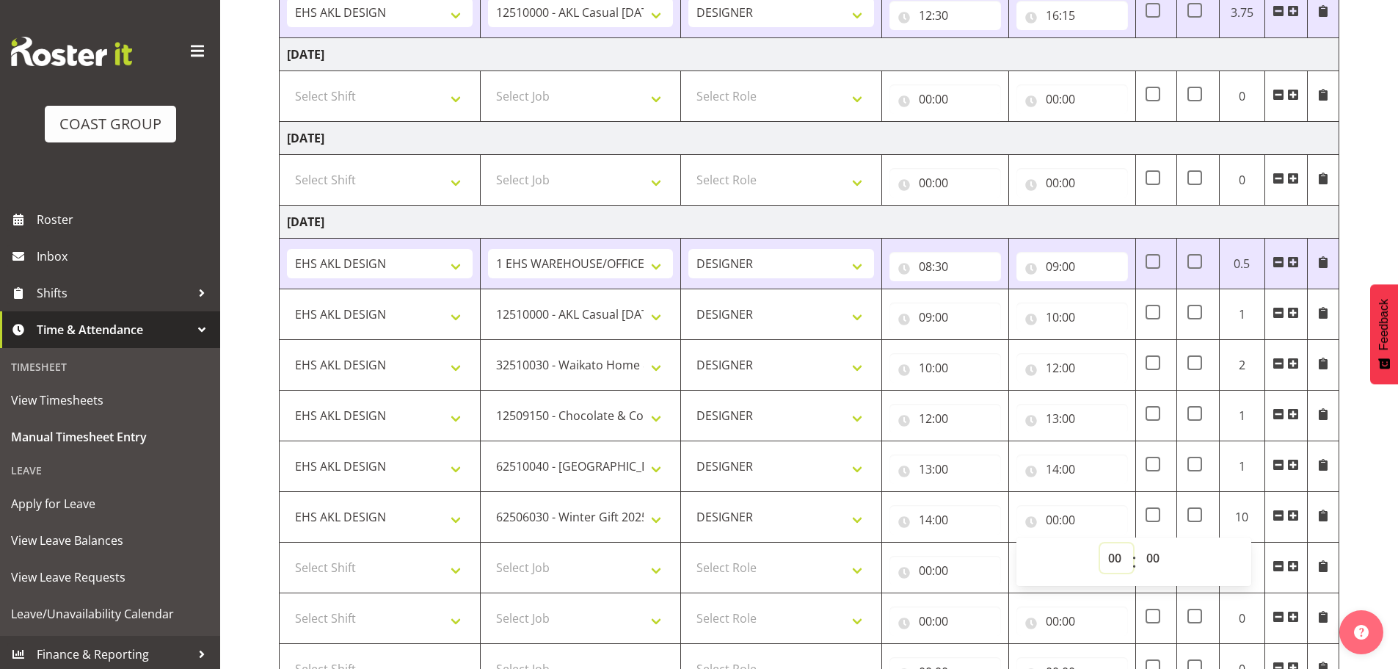
click at [1127, 562] on select "00 01 02 03 04 05 06 07 08 09 10 11 12 13 14 15 16 17 18 19 20 21 22 23" at bounding box center [1116, 557] width 33 height 29
select select "15"
click at [1100, 543] on select "00 01 02 03 04 05 06 07 08 09 10 11 12 13 14 15 16 17 18 19 20 21 22 23" at bounding box center [1116, 557] width 33 height 29
type input "15:00"
click at [567, 564] on select "Select Job 1 Carlton Events 1 [PERSON_NAME][GEOGRAPHIC_DATA] 1 [PERSON_NAME][GE…" at bounding box center [581, 567] width 186 height 29
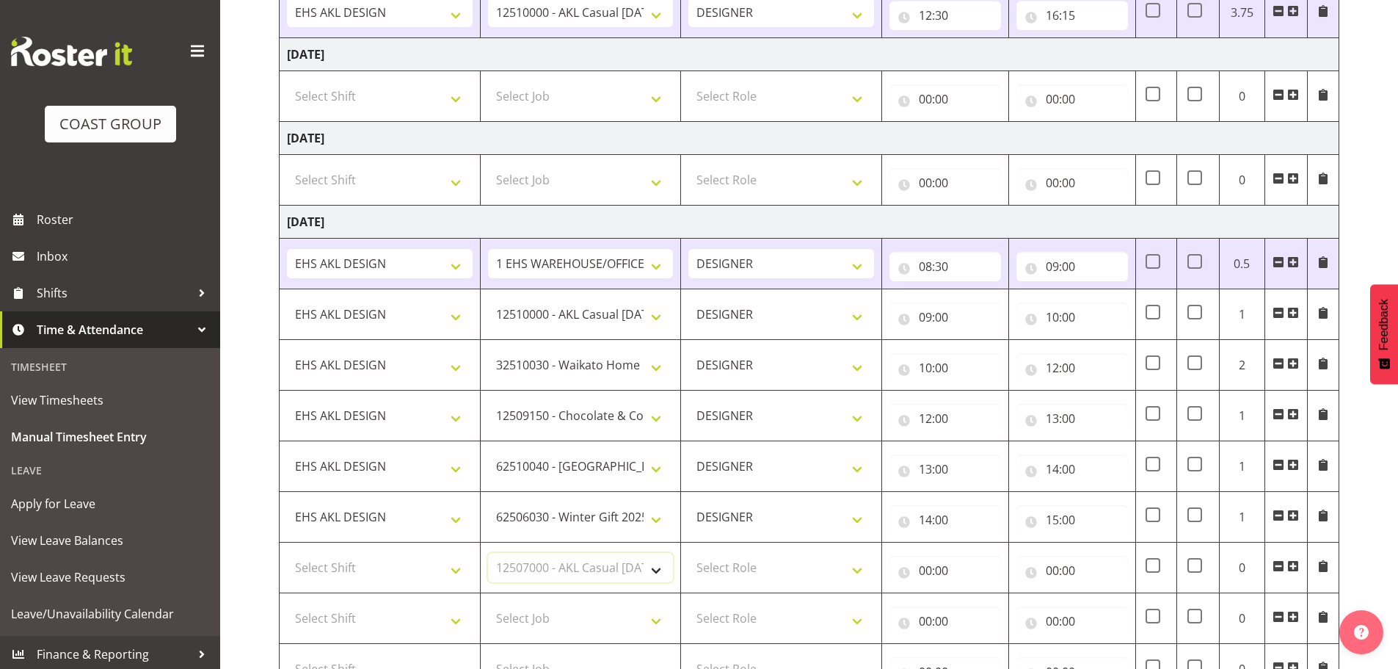
click at [488, 553] on select "Select Job 1 Carlton Events 1 [PERSON_NAME][GEOGRAPHIC_DATA] 1 [PERSON_NAME][GE…" at bounding box center [581, 567] width 186 height 29
click at [565, 562] on select "1 Carlton Events 1 [PERSON_NAME] 1 [PERSON_NAME][GEOGRAPHIC_DATA] 1 EHS WAREHOU…" at bounding box center [581, 567] width 186 height 29
click at [564, 562] on select "1 Carlton Events 1 [PERSON_NAME] 1 [PERSON_NAME][GEOGRAPHIC_DATA] 1 EHS WAREHOU…" at bounding box center [581, 567] width 186 height 29
select select "8654"
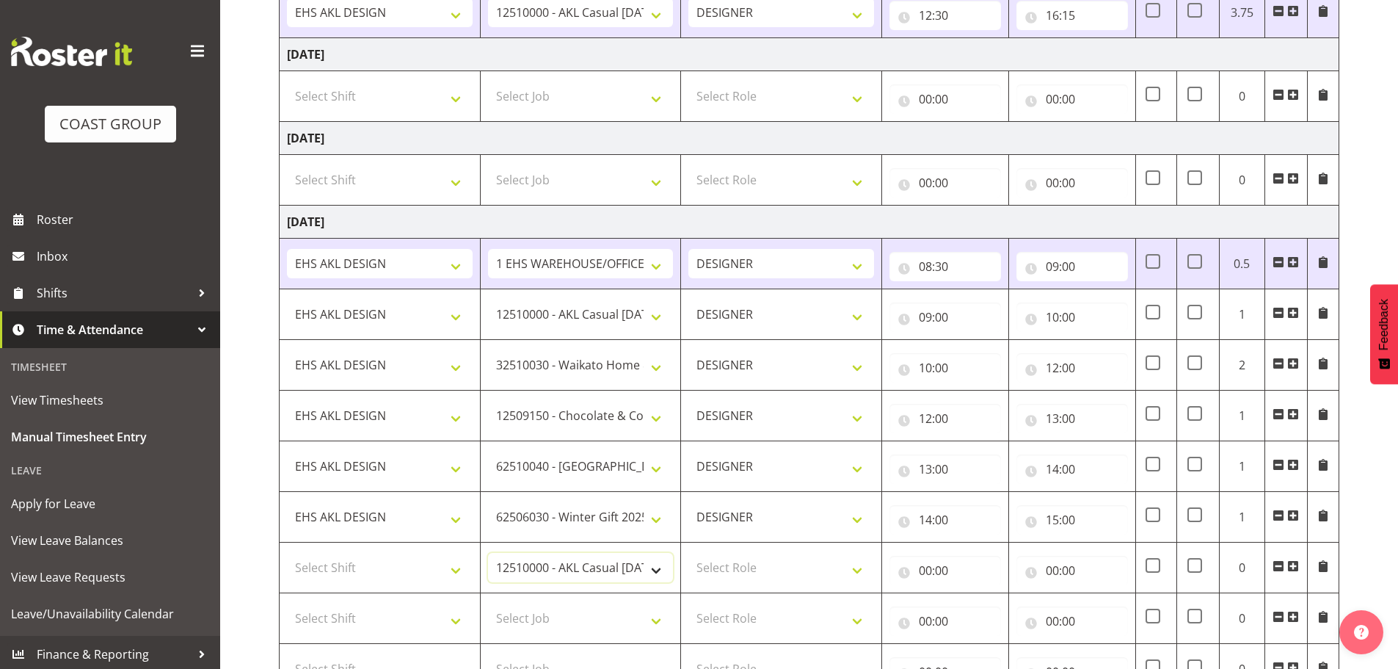
click at [488, 553] on select "1 Carlton Events 1 [PERSON_NAME] 1 [PERSON_NAME][GEOGRAPHIC_DATA] 1 EHS WAREHOU…" at bounding box center [581, 567] width 186 height 29
click at [422, 574] on select "Select Shift EHS AKL DESIGN" at bounding box center [380, 567] width 186 height 29
click at [431, 606] on select "Select Shift EHS AKL DESIGN" at bounding box center [380, 617] width 186 height 29
click at [471, 575] on select "Select Shift EHS AKL DESIGN" at bounding box center [380, 567] width 186 height 29
select select "1321"
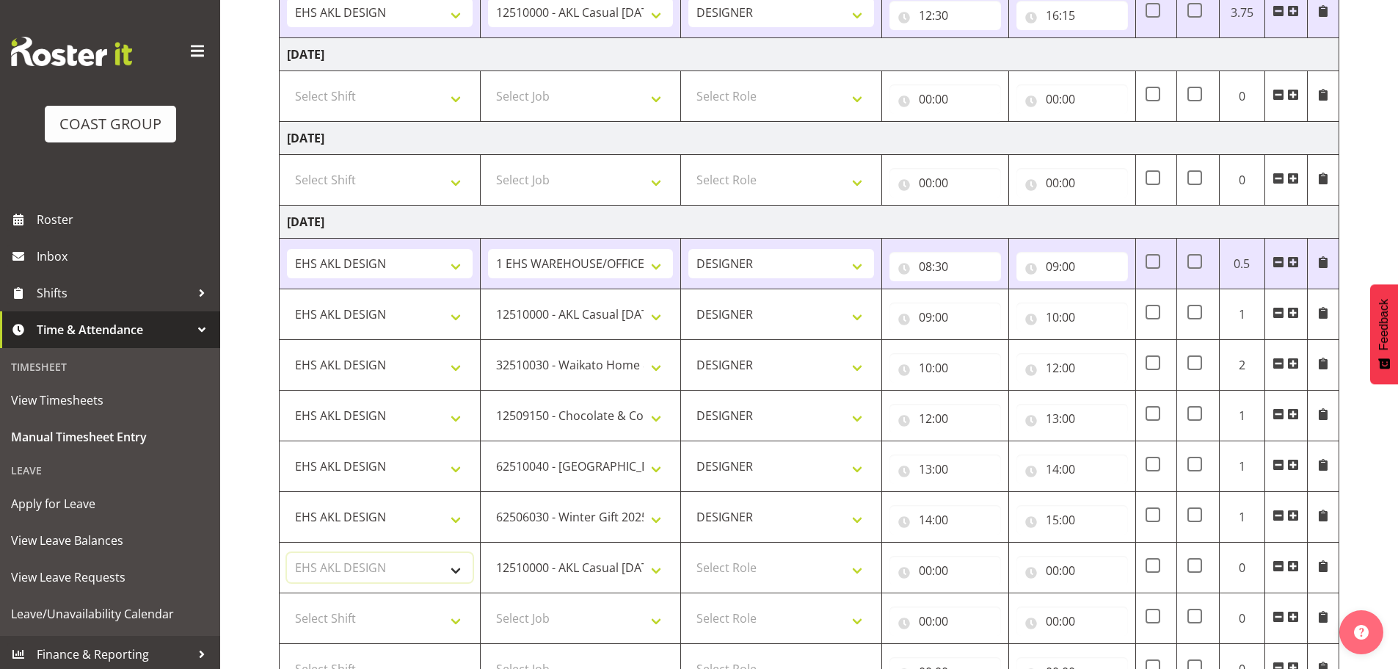
click at [287, 553] on select "Select Shift EHS AKL DESIGN" at bounding box center [380, 567] width 186 height 29
click at [716, 576] on select "Select Role DESIGNER Designer" at bounding box center [782, 567] width 186 height 29
select select "215"
click at [689, 553] on select "Select Role DESIGNER Designer" at bounding box center [782, 567] width 186 height 29
drag, startPoint x: 938, startPoint y: 571, endPoint x: 952, endPoint y: 576, distance: 14.9
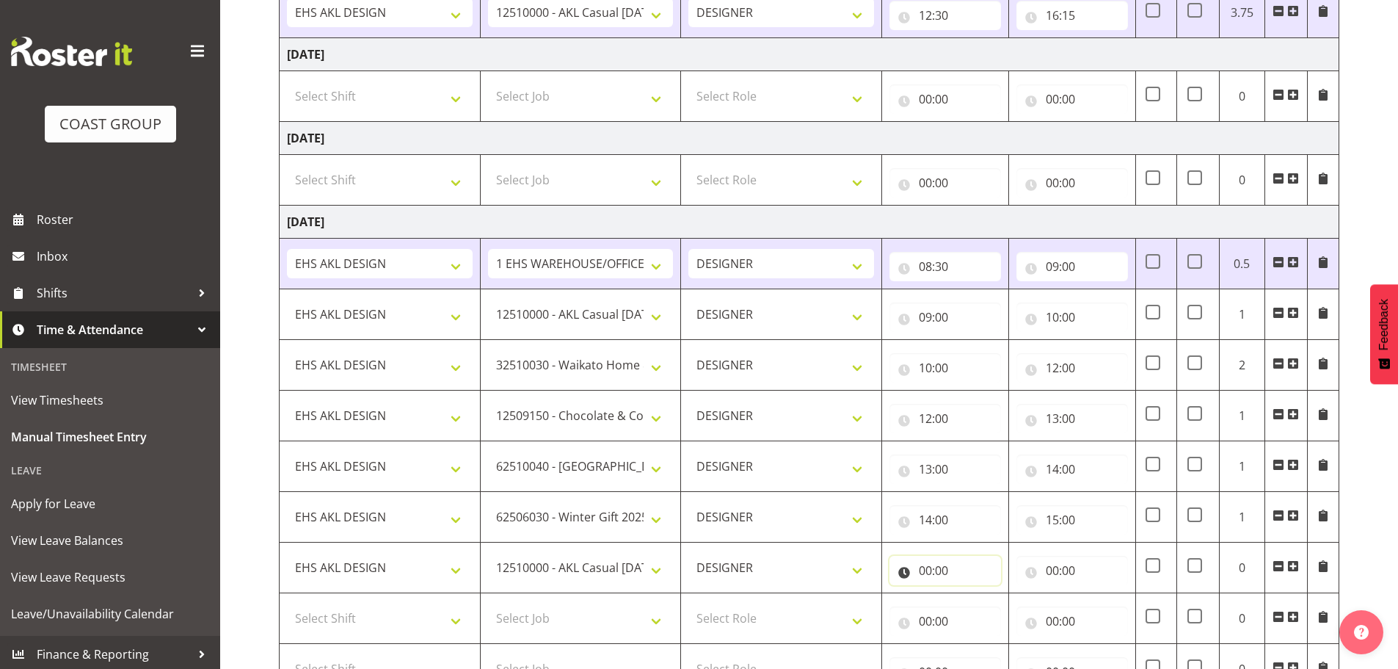
click at [939, 571] on input "00:00" at bounding box center [946, 570] width 112 height 29
click at [984, 604] on select "00 01 02 03 04 05 06 07 08 09 10 11 12 13 14 15 16 17 18 19 20 21 22 23" at bounding box center [989, 608] width 33 height 29
select select "15"
click at [973, 594] on select "00 01 02 03 04 05 06 07 08 09 10 11 12 13 14 15 16 17 18 19 20 21 22 23" at bounding box center [989, 608] width 33 height 29
type input "15:00"
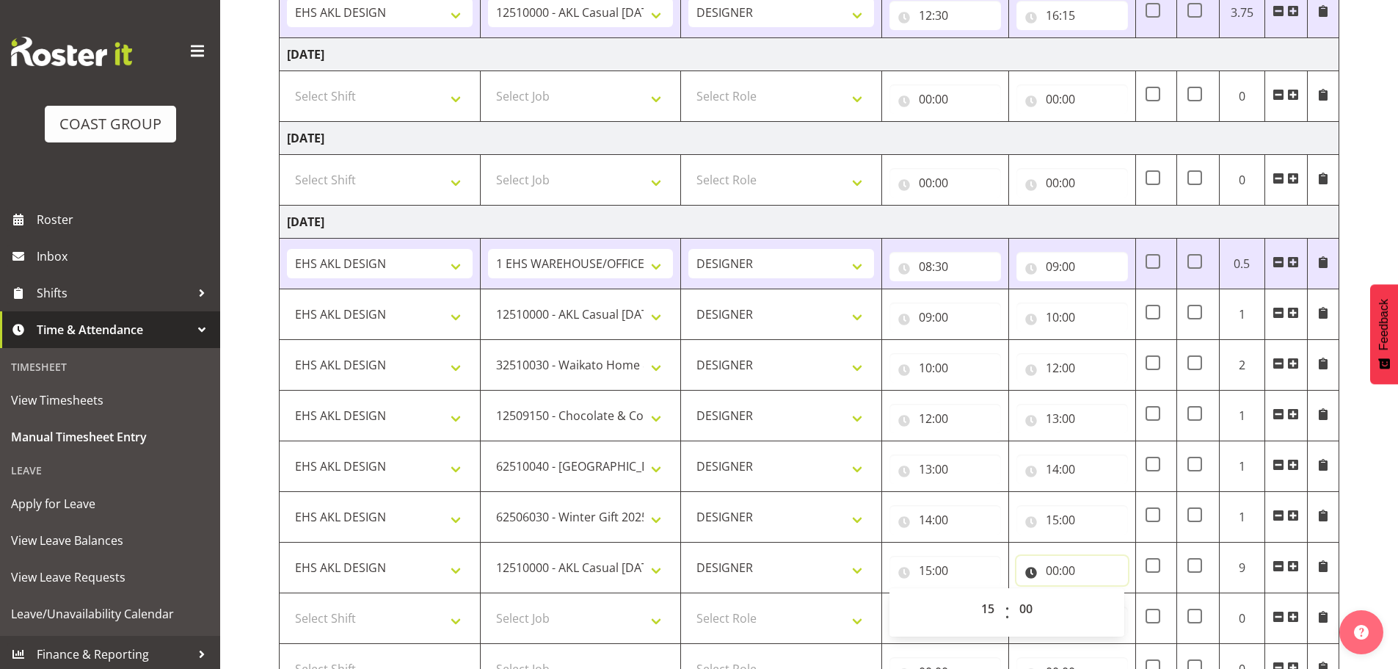
click at [1045, 562] on input "00:00" at bounding box center [1073, 570] width 112 height 29
click at [1112, 606] on select "00 01 02 03 04 05 06 07 08 09 10 11 12 13 14 15 16 17 18 19 20 21 22 23" at bounding box center [1116, 608] width 33 height 29
select select "16"
click at [1100, 594] on select "00 01 02 03 04 05 06 07 08 09 10 11 12 13 14 15 16 17 18 19 20 21 22 23" at bounding box center [1116, 608] width 33 height 29
type input "16:00"
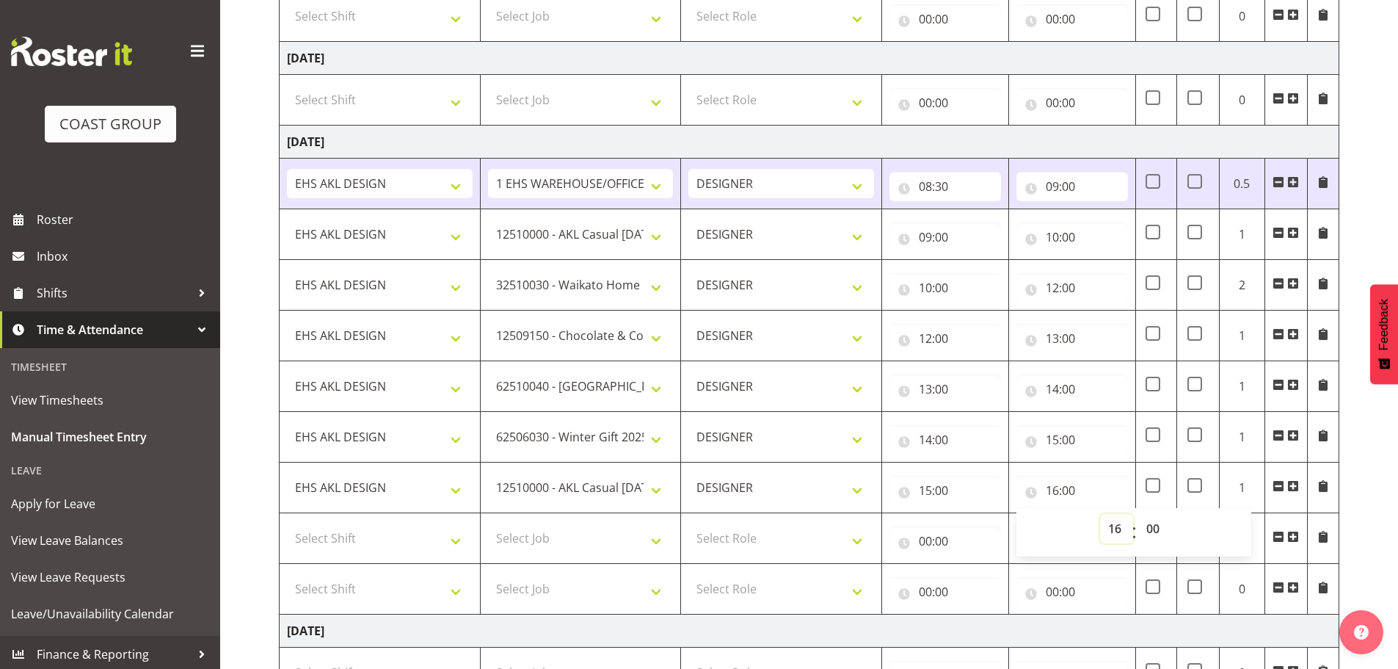
scroll to position [1762, 0]
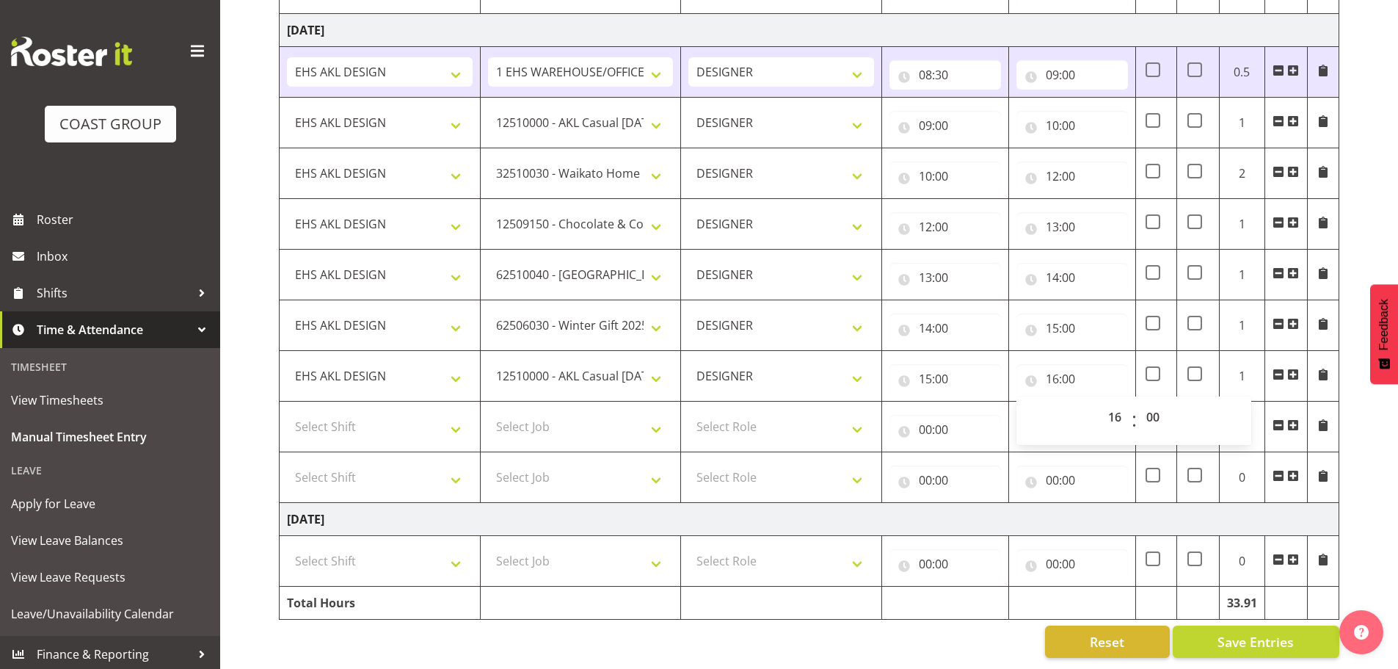
click at [379, 431] on td "Select Shift EHS AKL DESIGN" at bounding box center [380, 427] width 201 height 51
click at [392, 419] on select "Select Shift EHS AKL DESIGN" at bounding box center [380, 426] width 186 height 29
select select "1321"
click at [287, 412] on select "Select Shift EHS AKL DESIGN" at bounding box center [380, 426] width 186 height 29
click at [568, 420] on select "Select Job 1 Carlton Events 1 [PERSON_NAME][GEOGRAPHIC_DATA] 1 [PERSON_NAME][GE…" at bounding box center [581, 426] width 186 height 29
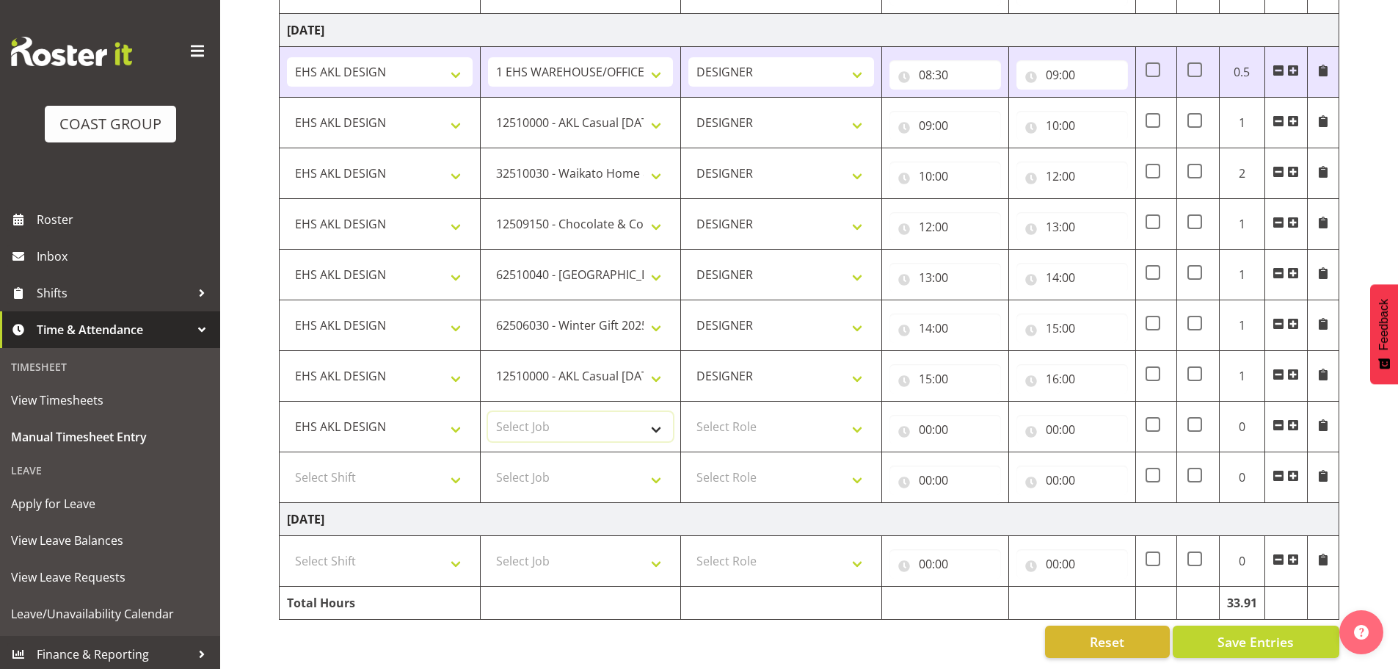
select select "10269"
click at [488, 412] on select "Select Job 1 Carlton Events 1 [PERSON_NAME][GEOGRAPHIC_DATA] 1 [PERSON_NAME][GE…" at bounding box center [581, 426] width 186 height 29
drag, startPoint x: 762, startPoint y: 413, endPoint x: 769, endPoint y: 425, distance: 13.5
click at [763, 413] on select "Select Role DESIGNER Designer" at bounding box center [782, 426] width 186 height 29
select select "215"
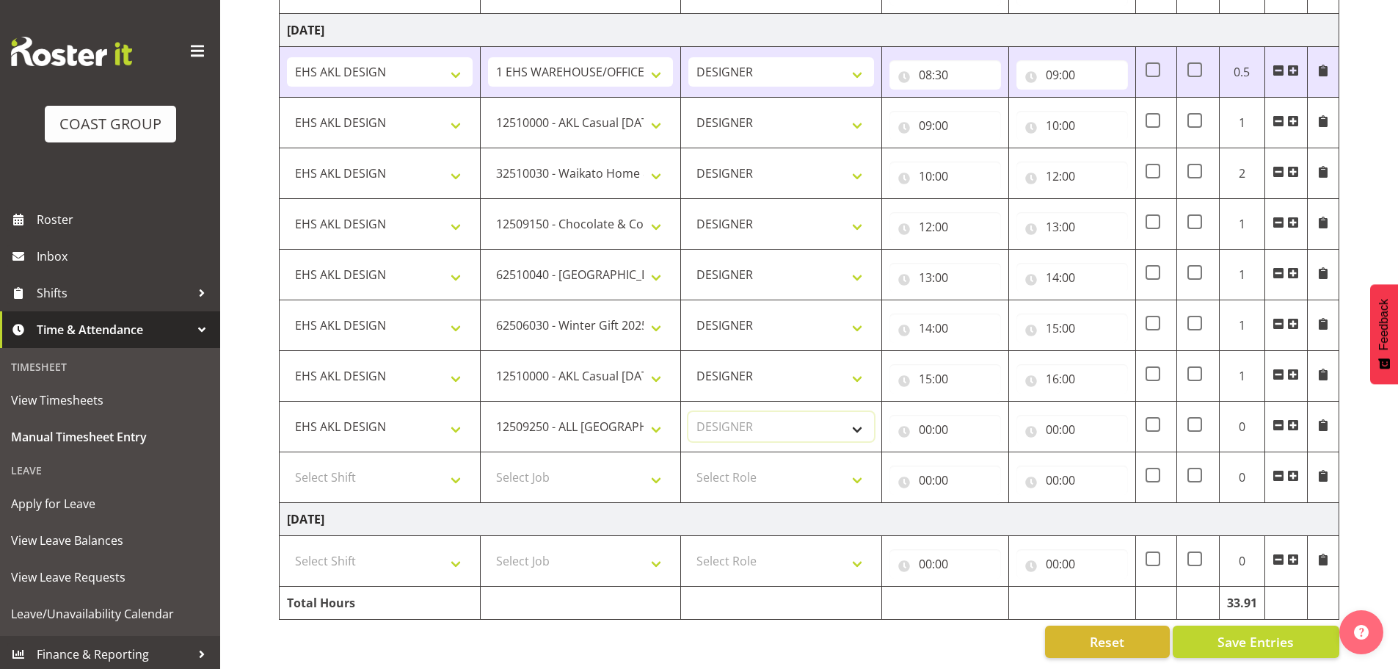
click at [689, 412] on select "Select Role DESIGNER Designer" at bounding box center [782, 426] width 186 height 29
click at [929, 421] on input "00:00" at bounding box center [946, 429] width 112 height 29
click at [984, 453] on select "00 01 02 03 04 05 06 07 08 09 10 11 12 13 14 15 16 17 18 19 20 21 22 23" at bounding box center [989, 467] width 33 height 29
select select "16"
click at [973, 453] on select "00 01 02 03 04 05 06 07 08 09 10 11 12 13 14 15 16 17 18 19 20 21 22 23" at bounding box center [989, 467] width 33 height 29
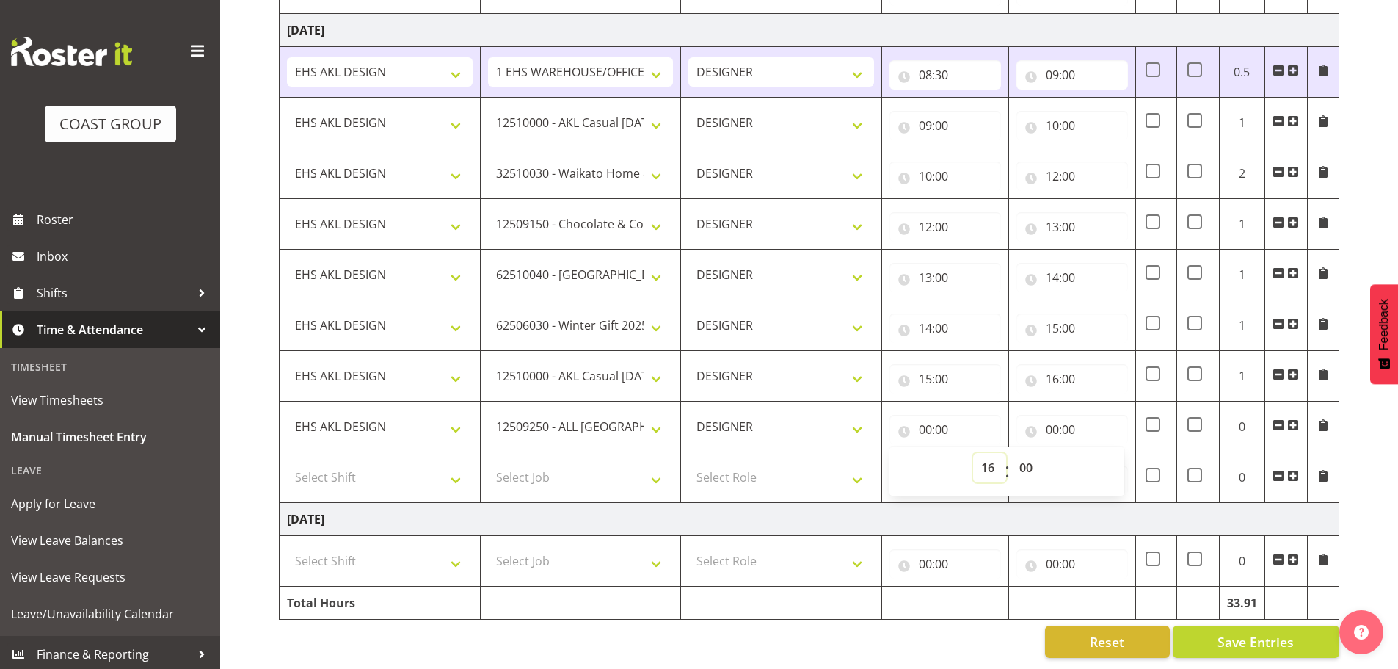
type input "16:00"
click at [1053, 415] on input "00:00" at bounding box center [1073, 429] width 112 height 29
click at [1104, 453] on select "00 01 02 03 04 05 06 07 08 09 10 11 12 13 14 15 16 17 18 19 20 21 22 23" at bounding box center [1116, 467] width 33 height 29
select select "17"
click at [1100, 453] on select "00 01 02 03 04 05 06 07 08 09 10 11 12 13 14 15 16 17 18 19 20 21 22 23" at bounding box center [1116, 467] width 33 height 29
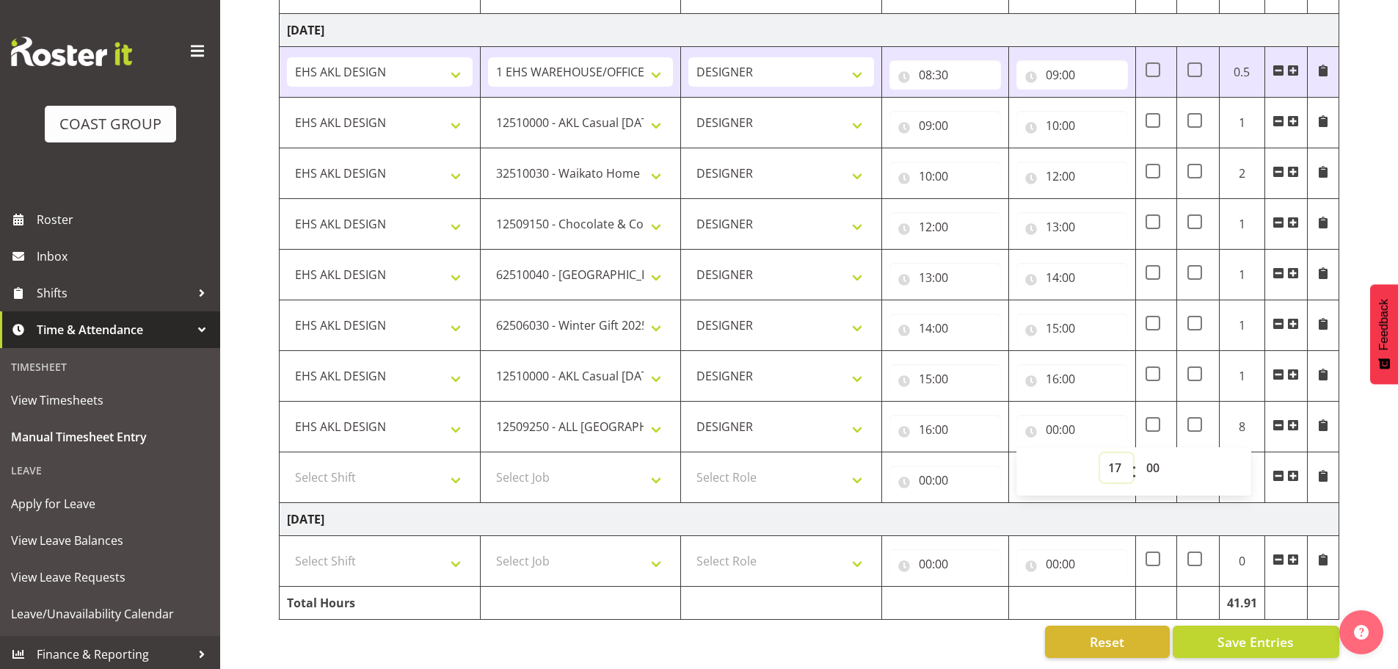
type input "17:00"
click at [1264, 632] on span "Save Entries" at bounding box center [1256, 641] width 76 height 19
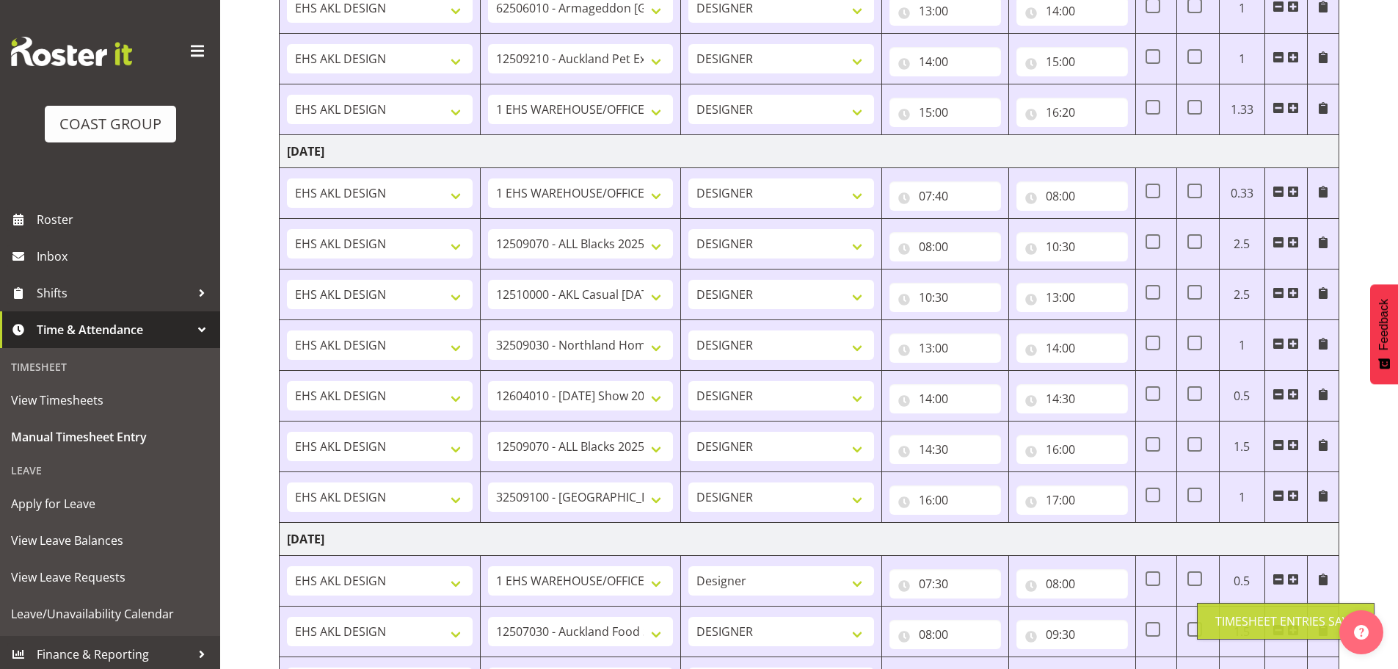
scroll to position [683, 0]
